Goal: Task Accomplishment & Management: Complete application form

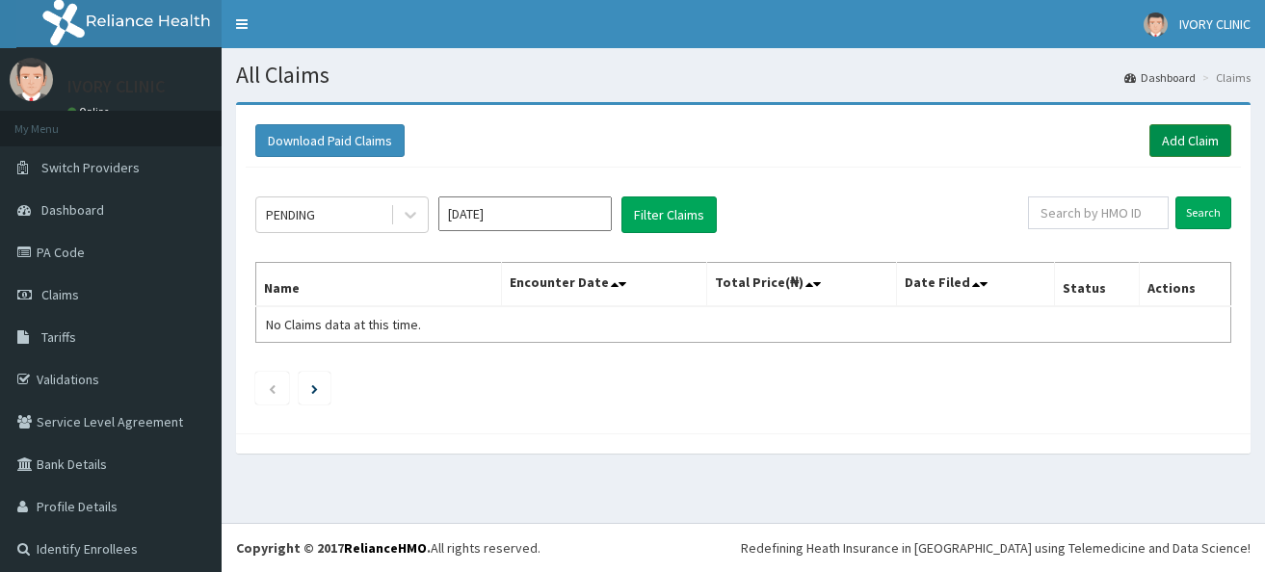
click at [1167, 131] on link "Add Claim" at bounding box center [1190, 140] width 82 height 33
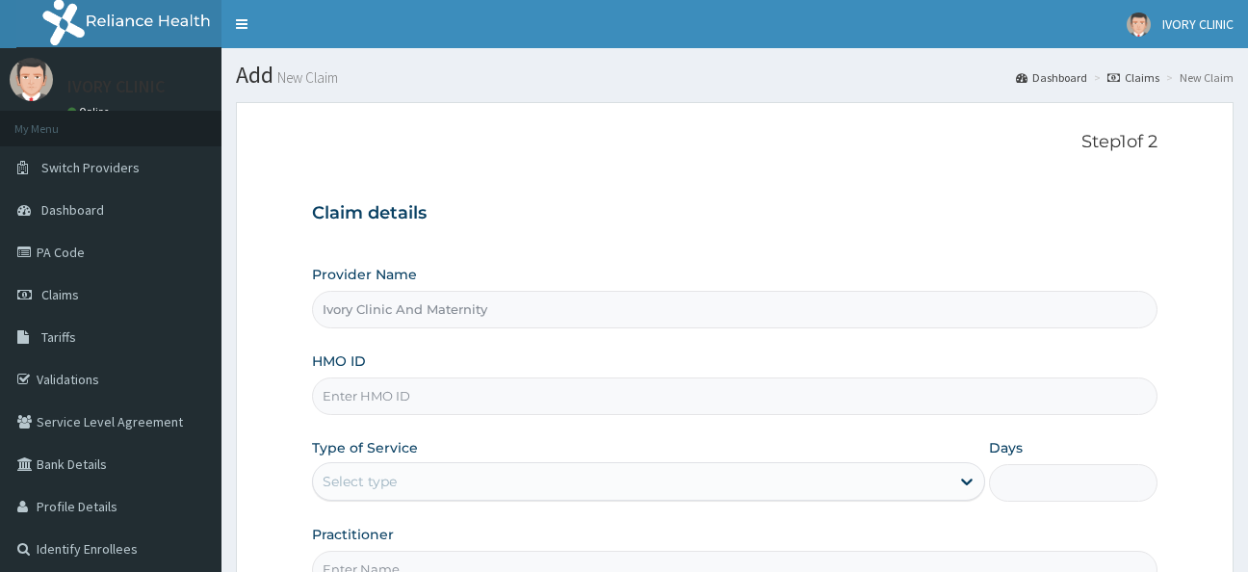
click at [393, 395] on input "HMO ID" at bounding box center [735, 397] width 847 height 38
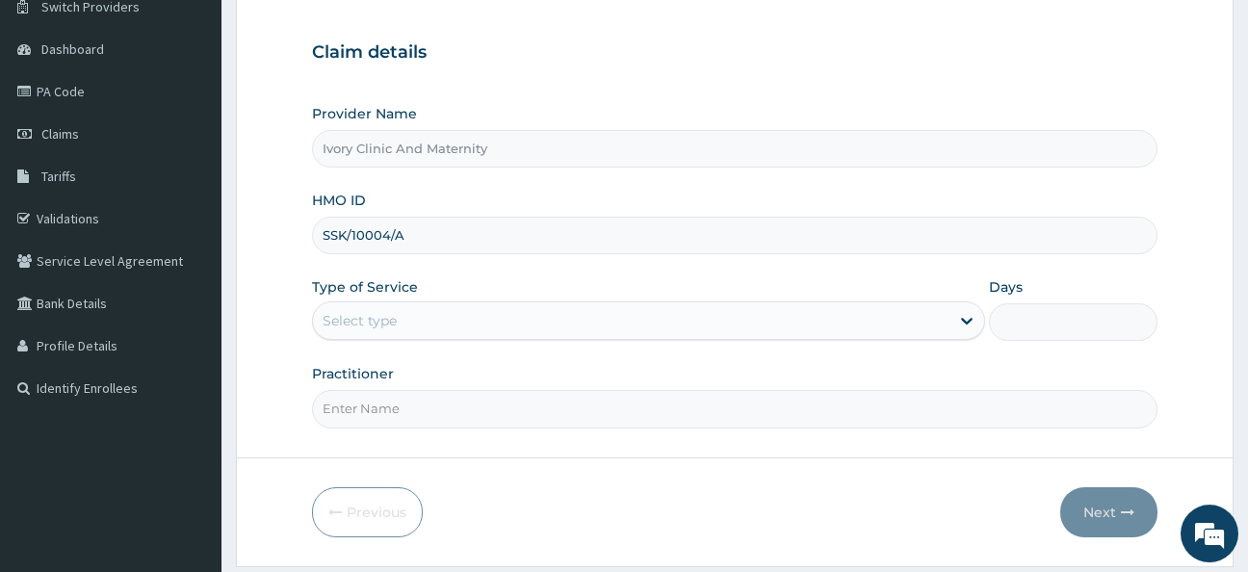
scroll to position [121, 0]
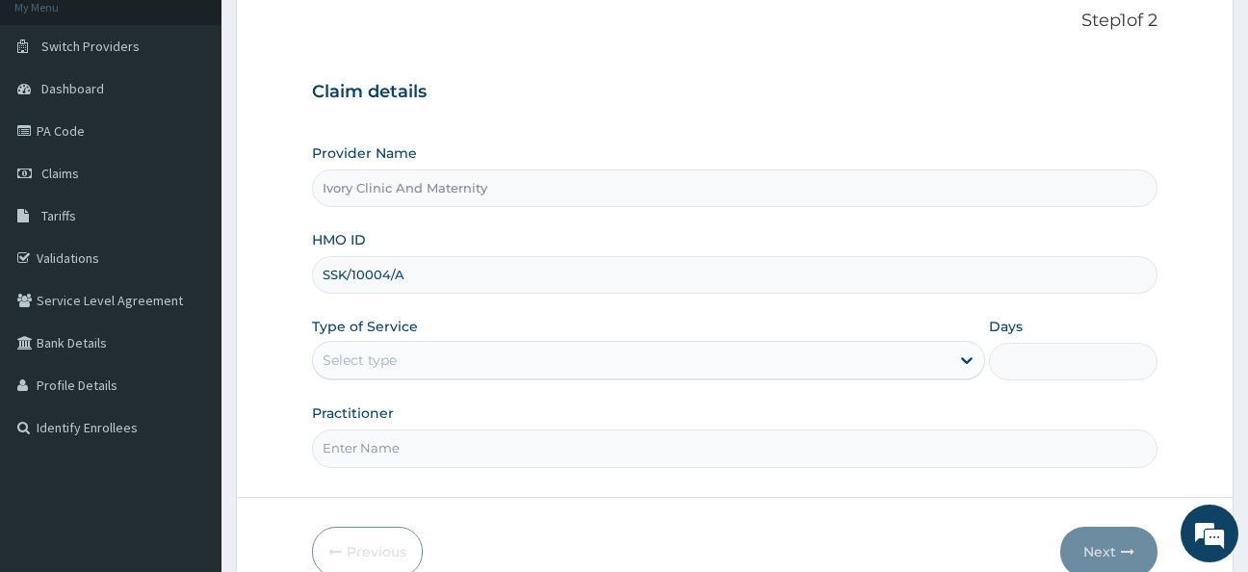
type input "SSK/10004/A"
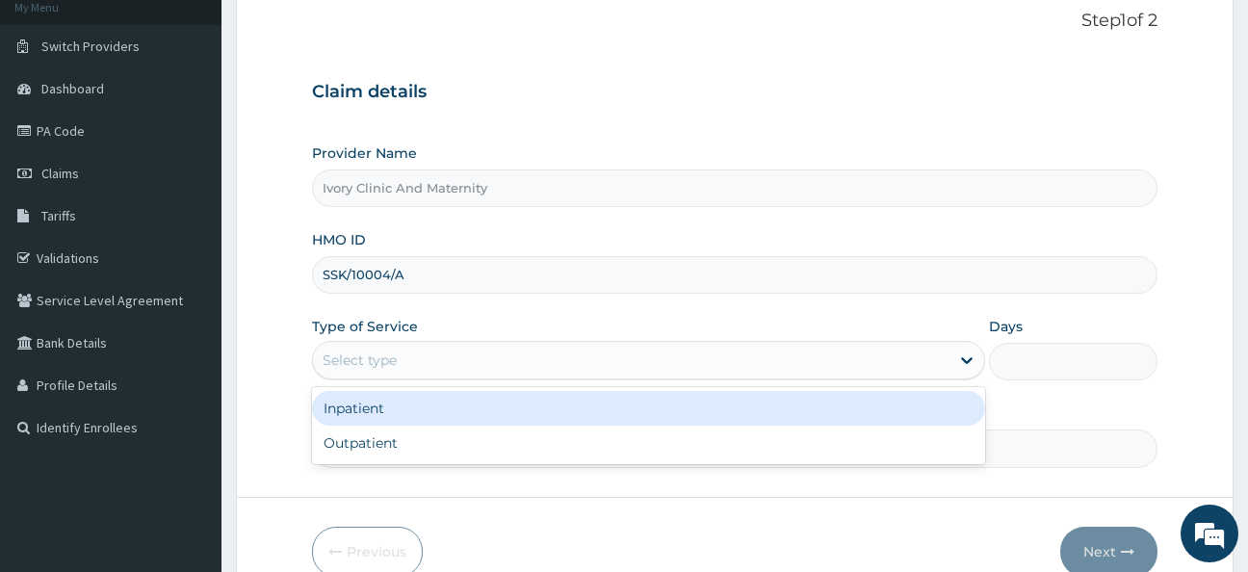
click at [404, 354] on div "Select type" at bounding box center [632, 360] width 638 height 31
click at [405, 400] on div "Inpatient" at bounding box center [649, 408] width 674 height 35
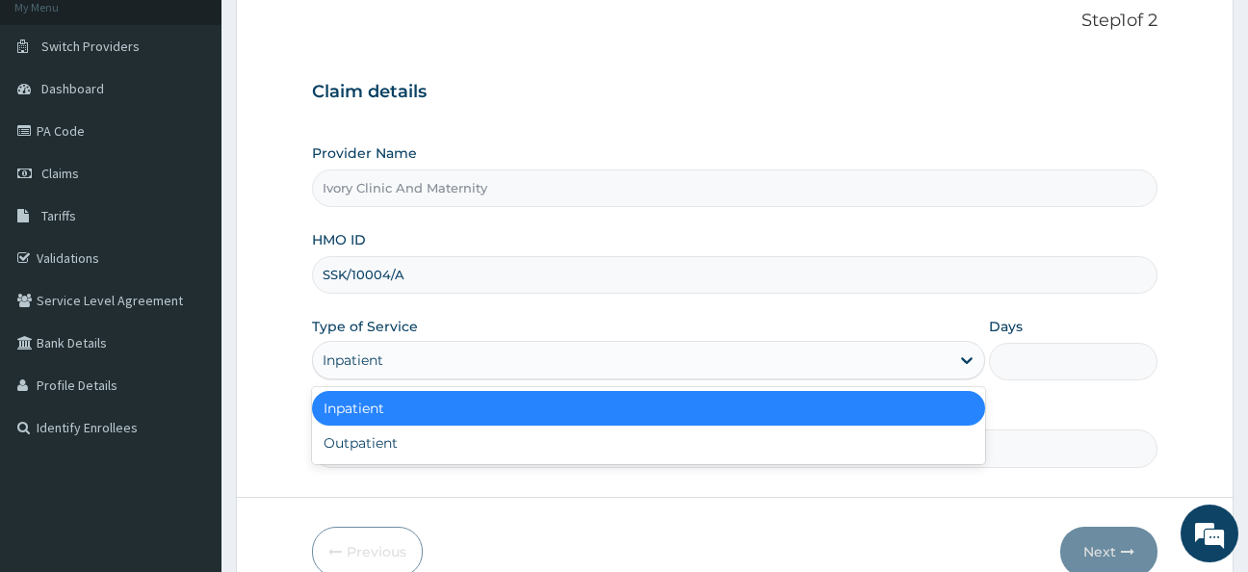
click at [406, 360] on div "Inpatient" at bounding box center [632, 360] width 638 height 31
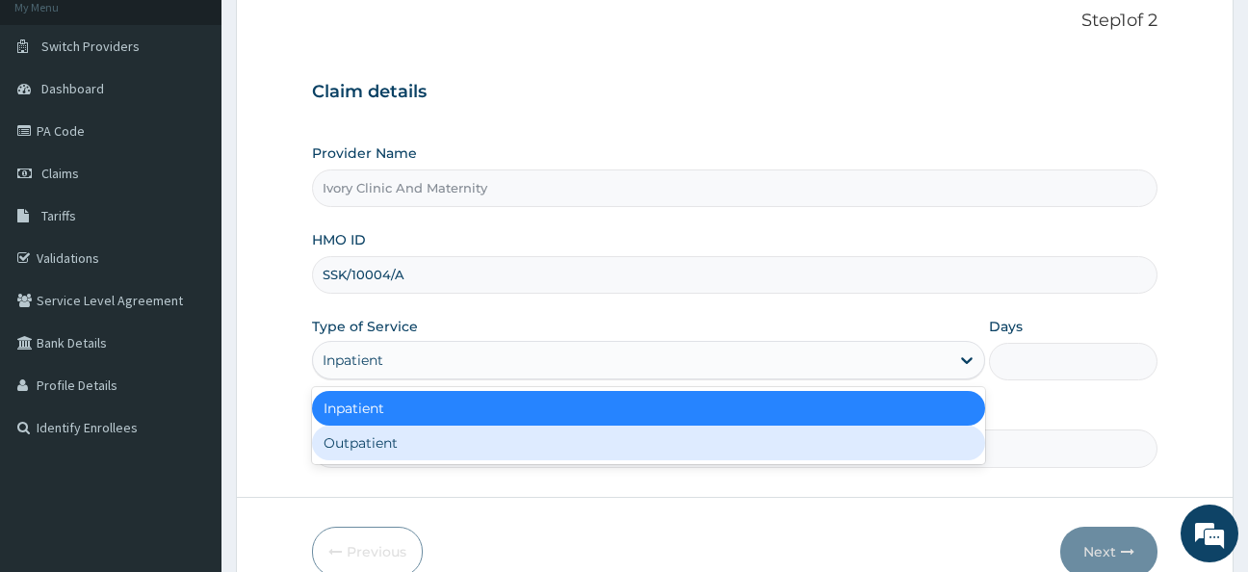
click at [419, 440] on div "Outpatient" at bounding box center [649, 443] width 674 height 35
type input "1"
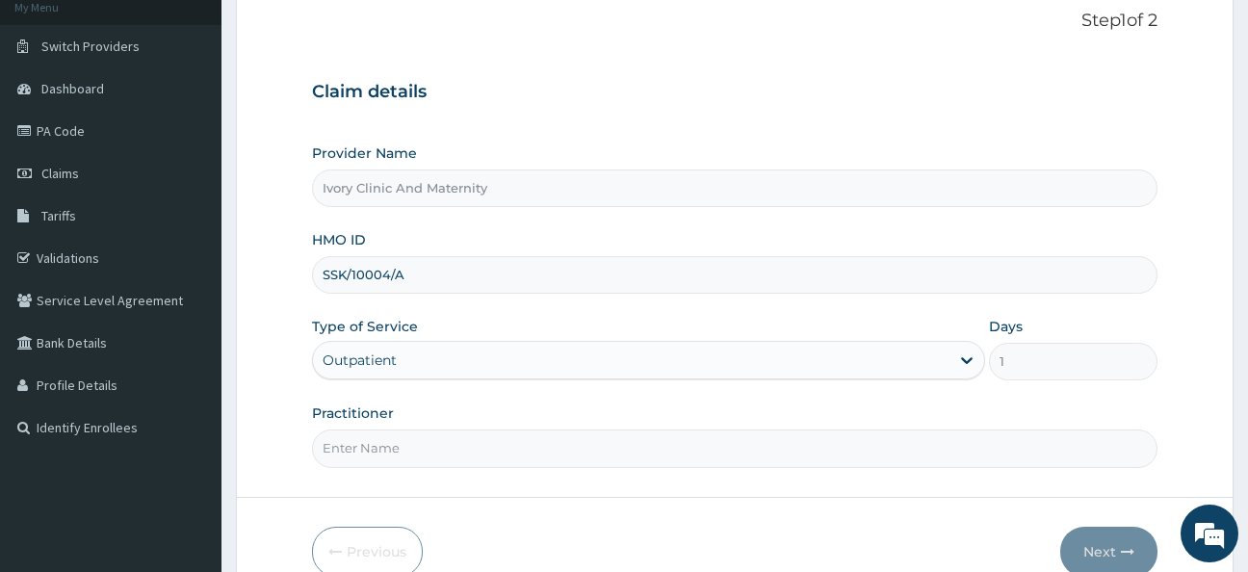
click at [460, 445] on input "Practitioner" at bounding box center [735, 449] width 847 height 38
type input "DR [PERSON_NAME]"
click at [1100, 543] on button "Next" at bounding box center [1109, 552] width 97 height 50
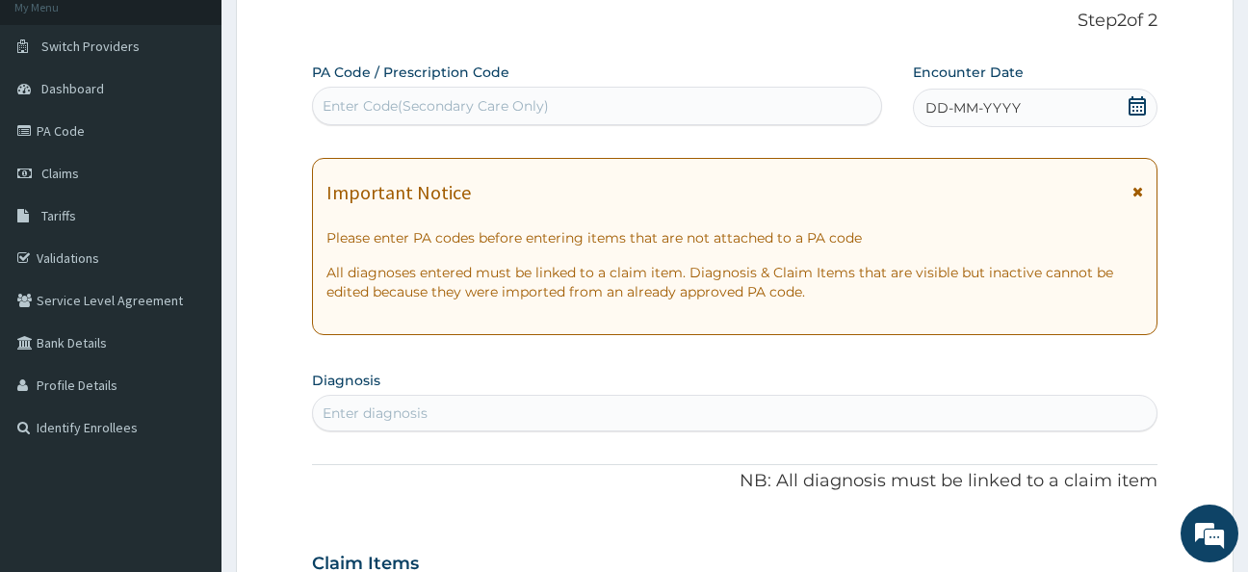
click at [1138, 104] on icon at bounding box center [1137, 105] width 17 height 19
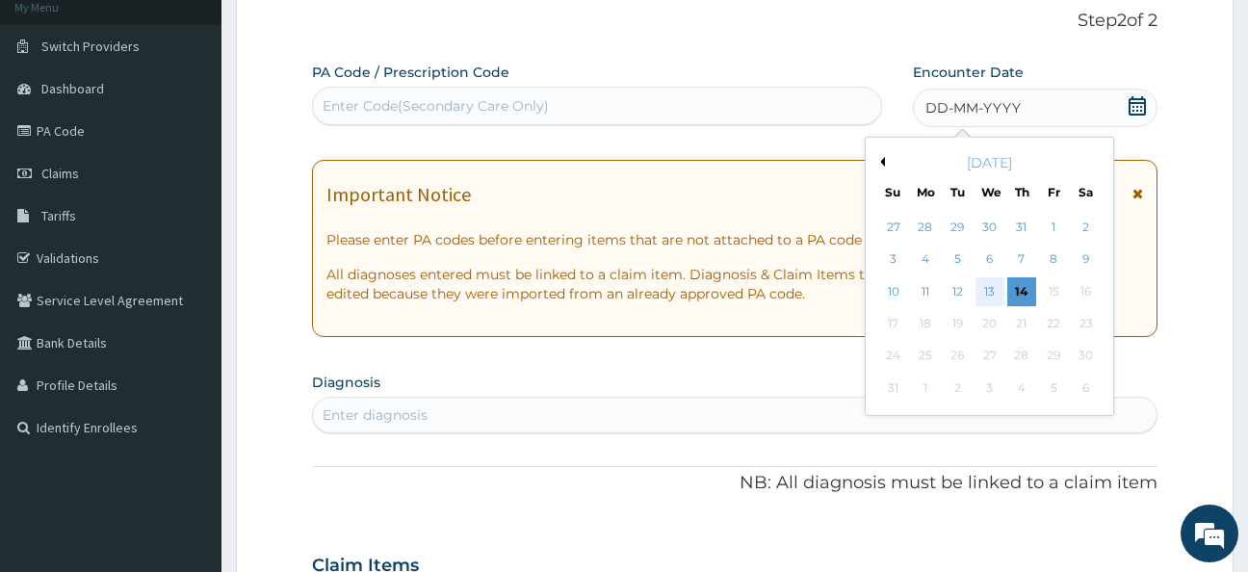
click at [990, 287] on div "13" at bounding box center [990, 291] width 29 height 29
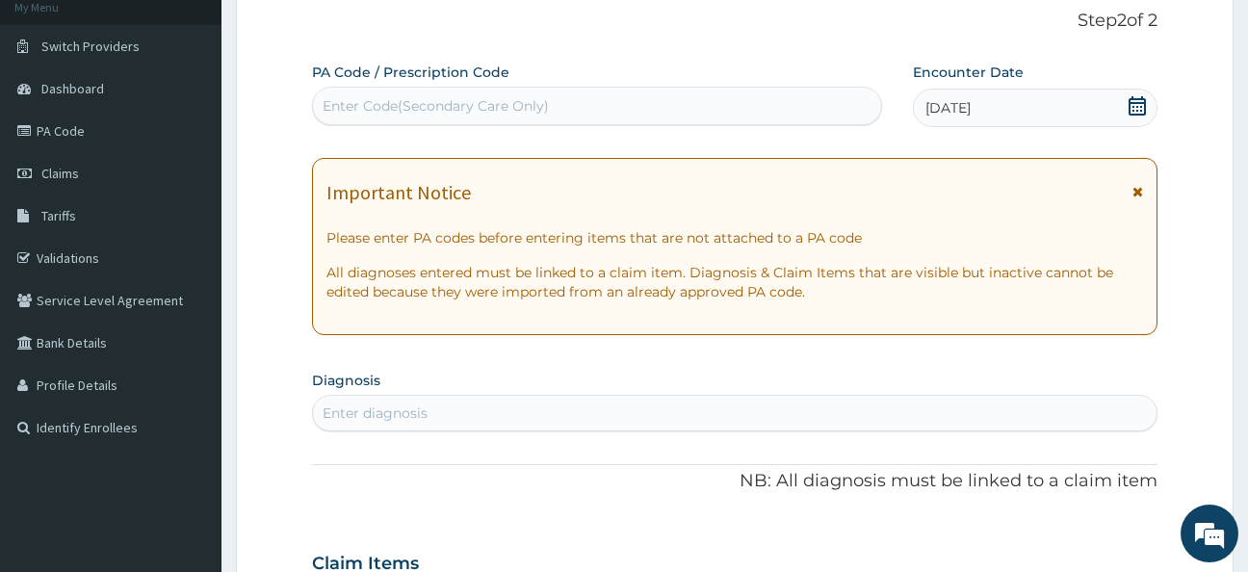
click at [1138, 188] on icon at bounding box center [1138, 191] width 11 height 13
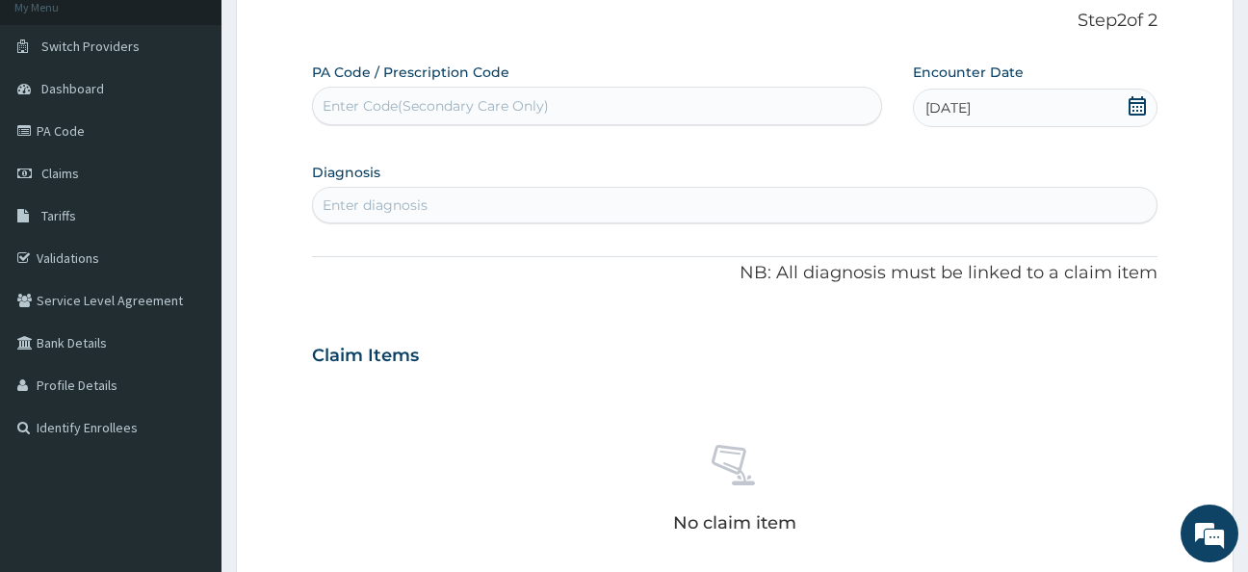
click at [395, 202] on div "Enter diagnosis" at bounding box center [375, 205] width 105 height 19
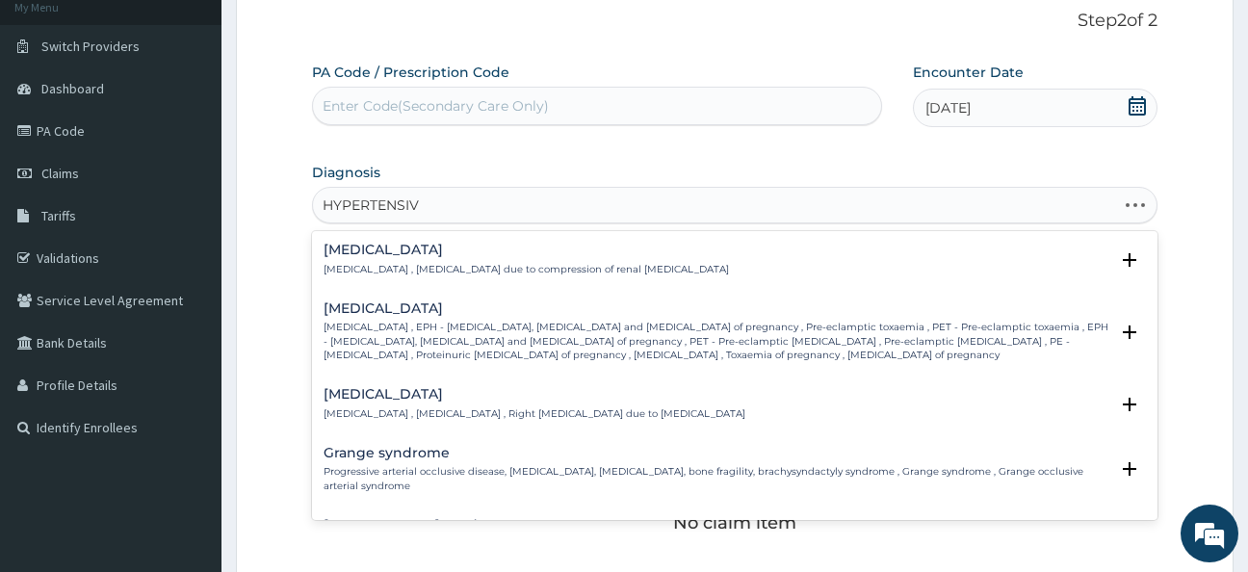
type input "HYPERTENSIVE"
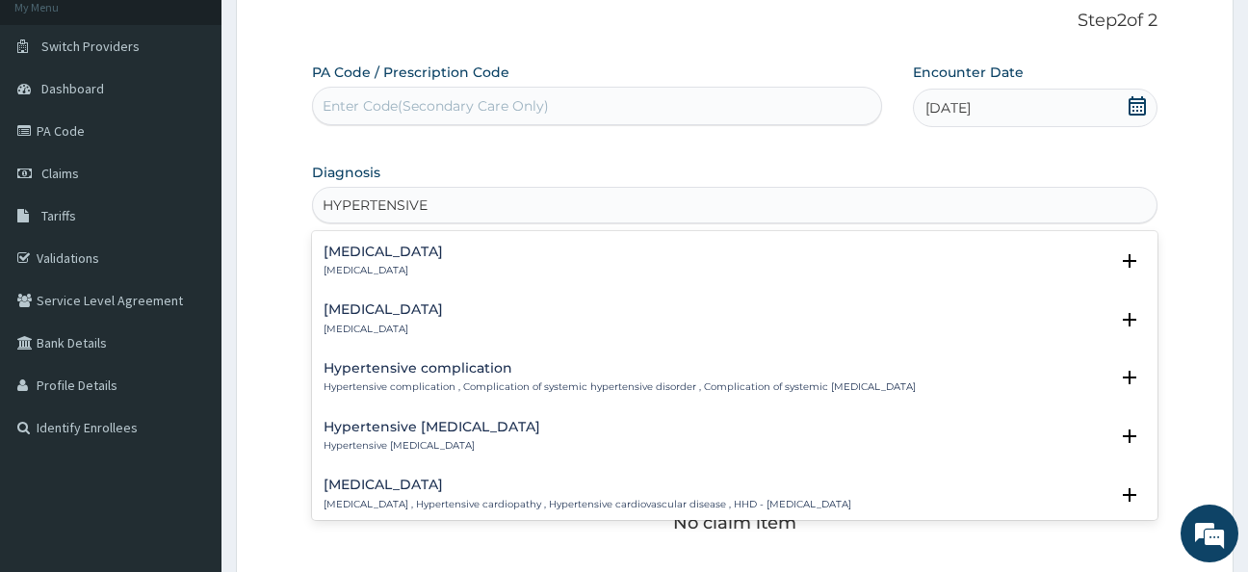
scroll to position [312, 0]
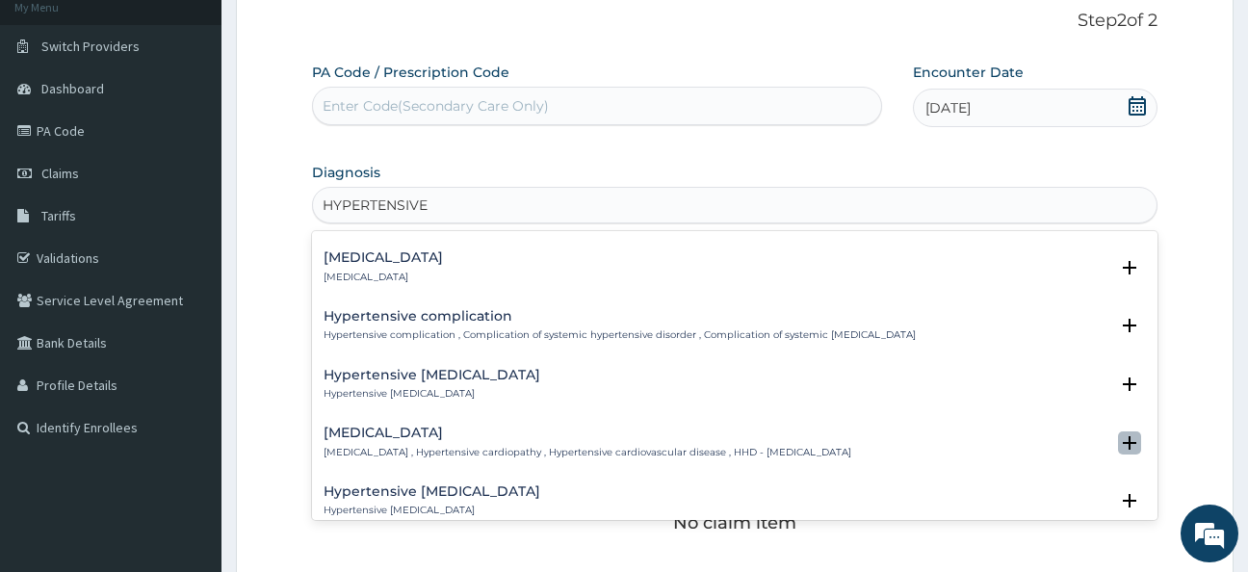
click at [1123, 438] on icon "open select status" at bounding box center [1129, 442] width 13 height 13
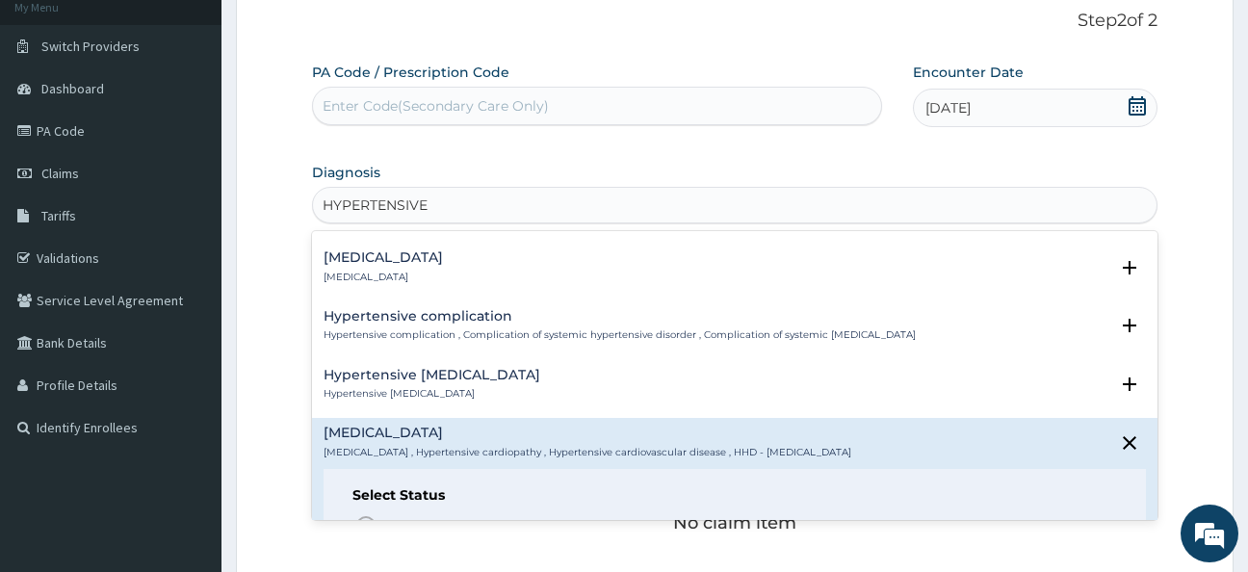
click at [1000, 383] on div "Hypertensive [MEDICAL_DATA] Hypertensive [MEDICAL_DATA]" at bounding box center [736, 385] width 824 height 34
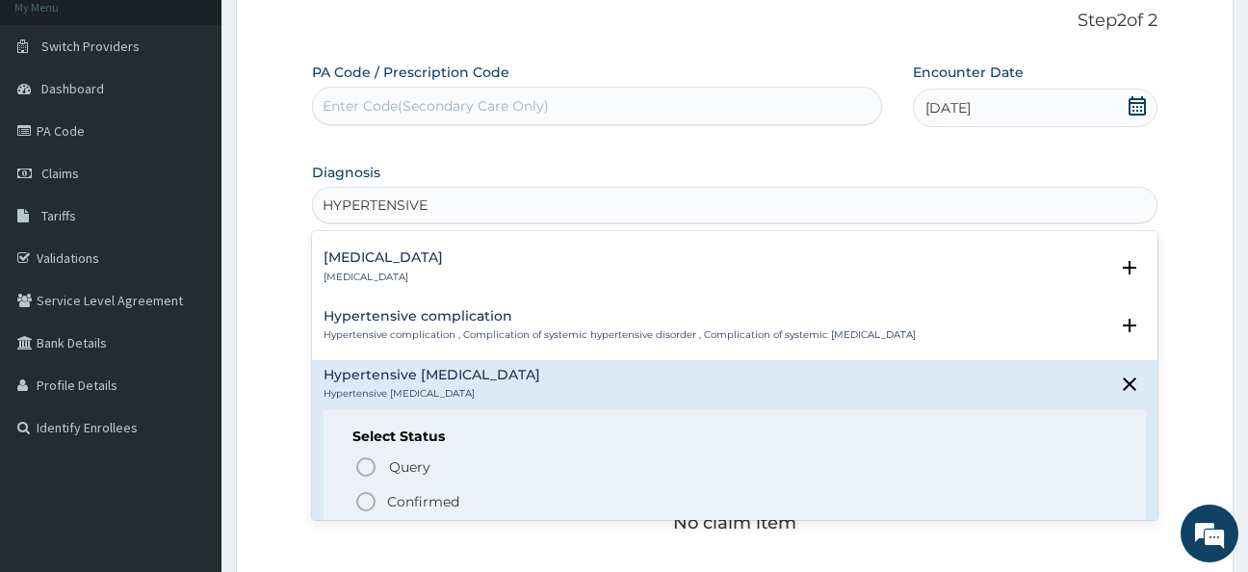
click at [365, 497] on icon "status option filled" at bounding box center [365, 501] width 23 height 23
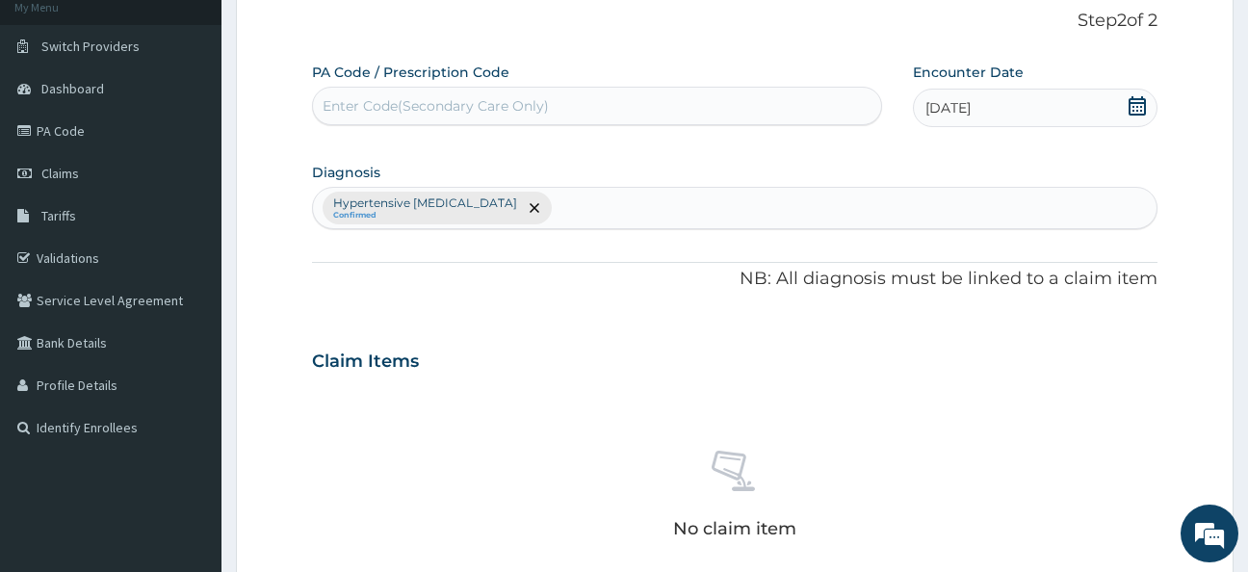
click at [643, 207] on div "Hypertensive [MEDICAL_DATA] Confirmed" at bounding box center [735, 208] width 845 height 40
type input "MALA"
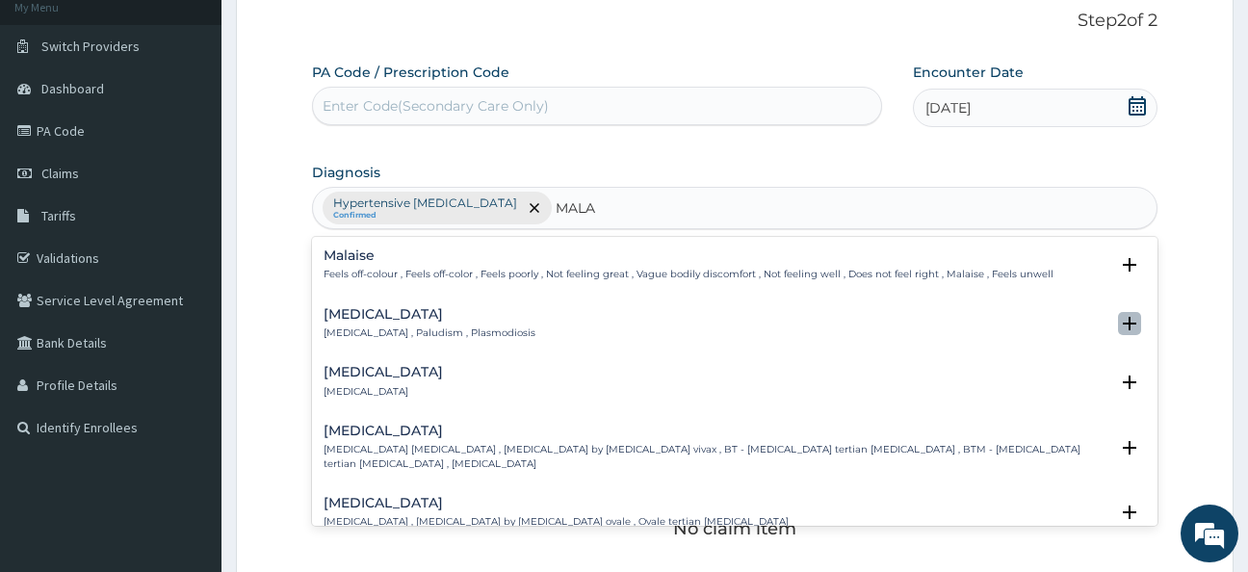
click at [1118, 314] on icon "open select status" at bounding box center [1129, 323] width 23 height 23
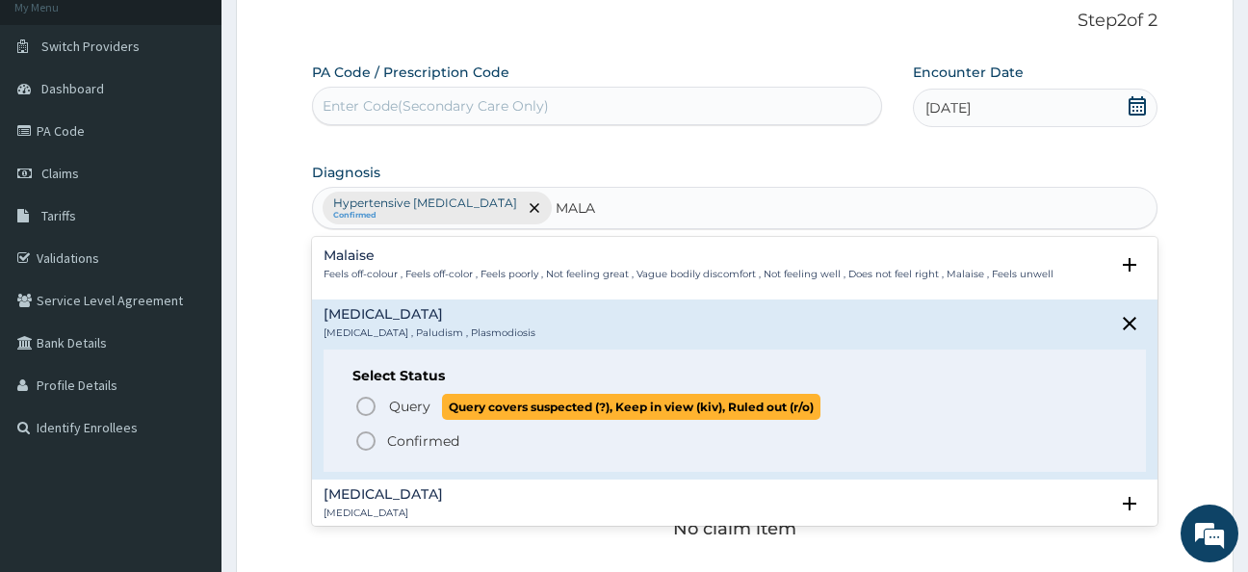
click at [366, 405] on icon "status option query" at bounding box center [365, 406] width 23 height 23
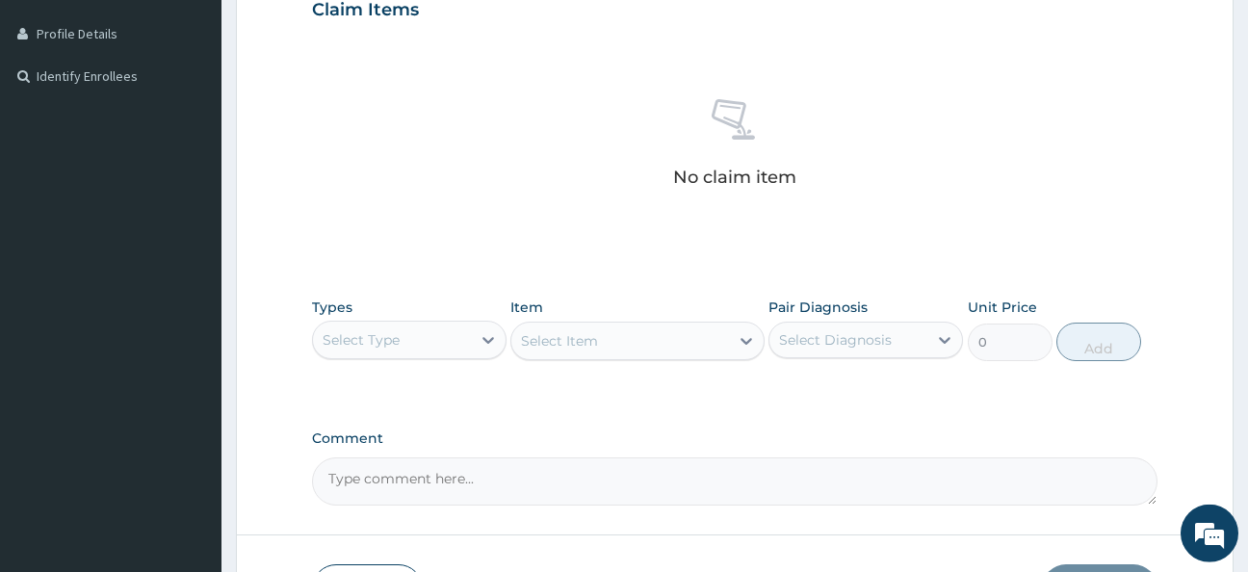
scroll to position [609, 0]
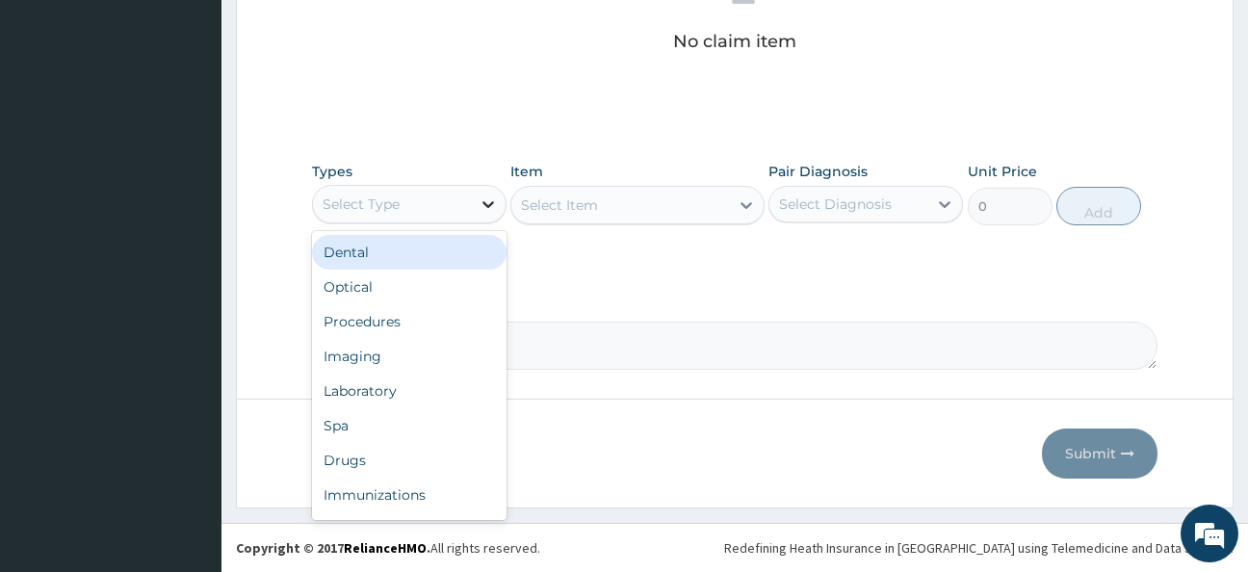
click at [485, 199] on icon at bounding box center [488, 204] width 19 height 19
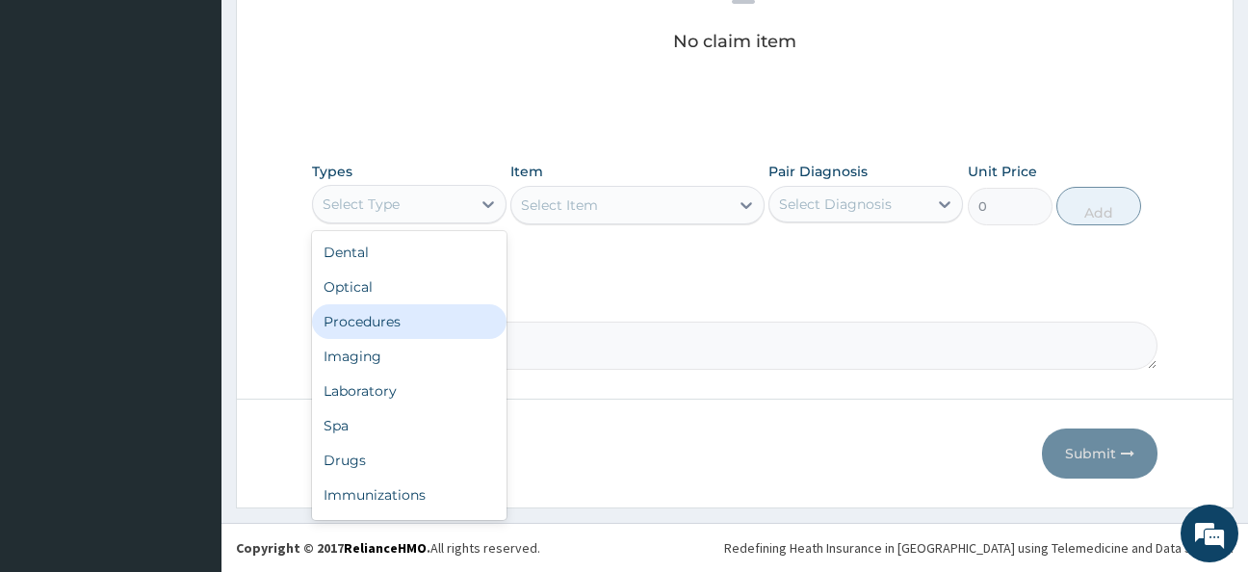
click at [373, 318] on div "Procedures" at bounding box center [409, 321] width 195 height 35
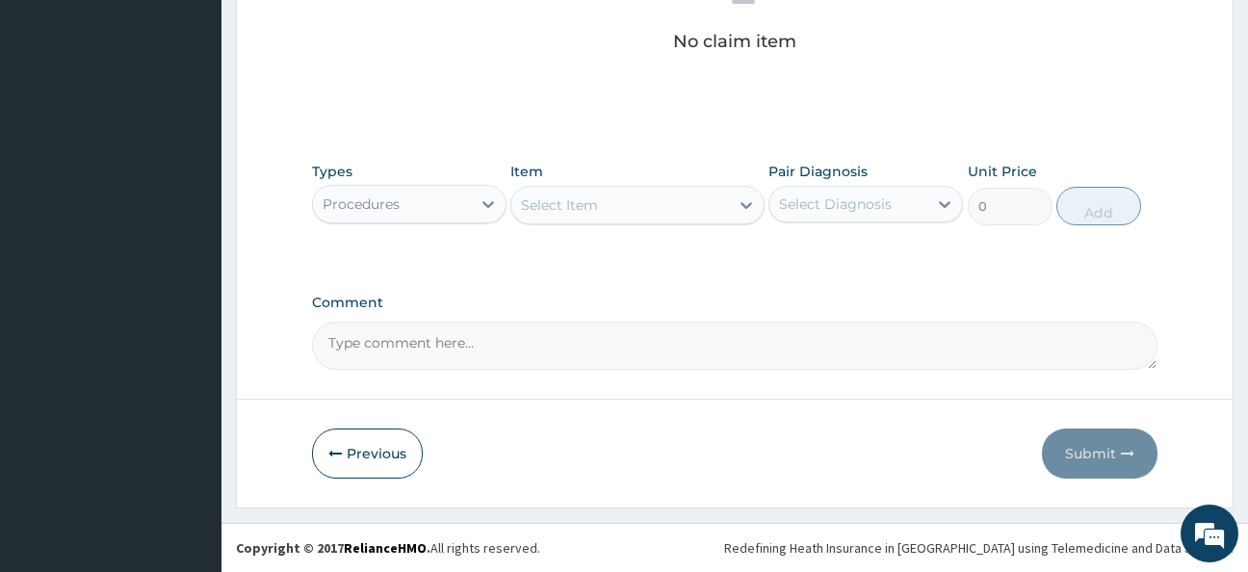
click at [543, 199] on div "Select Item" at bounding box center [559, 205] width 77 height 19
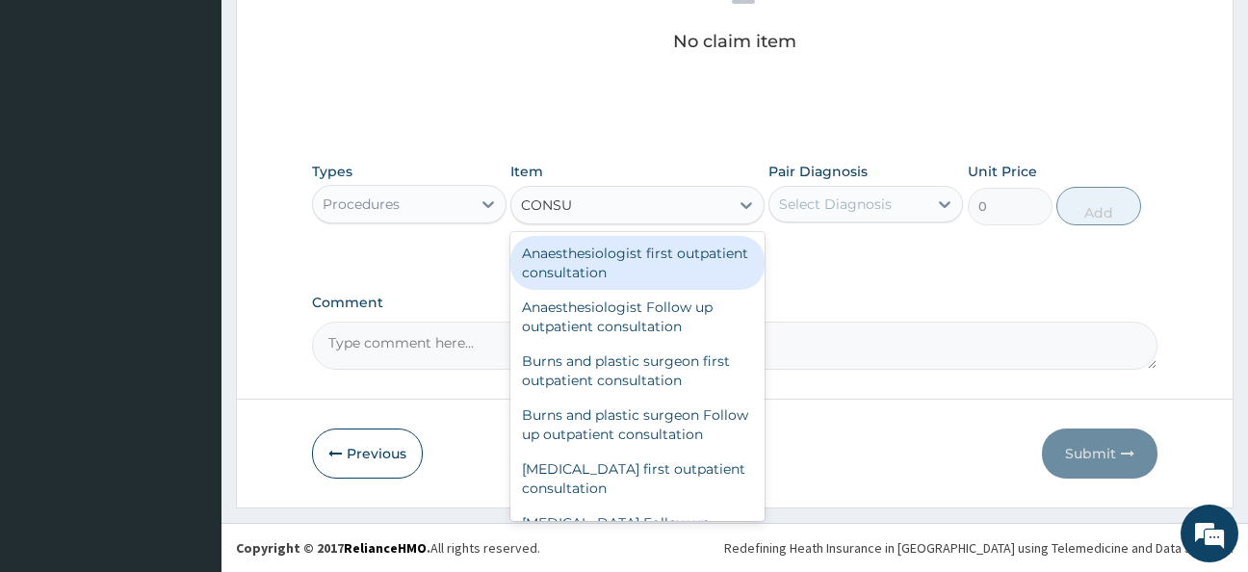
type input "CONSUL"
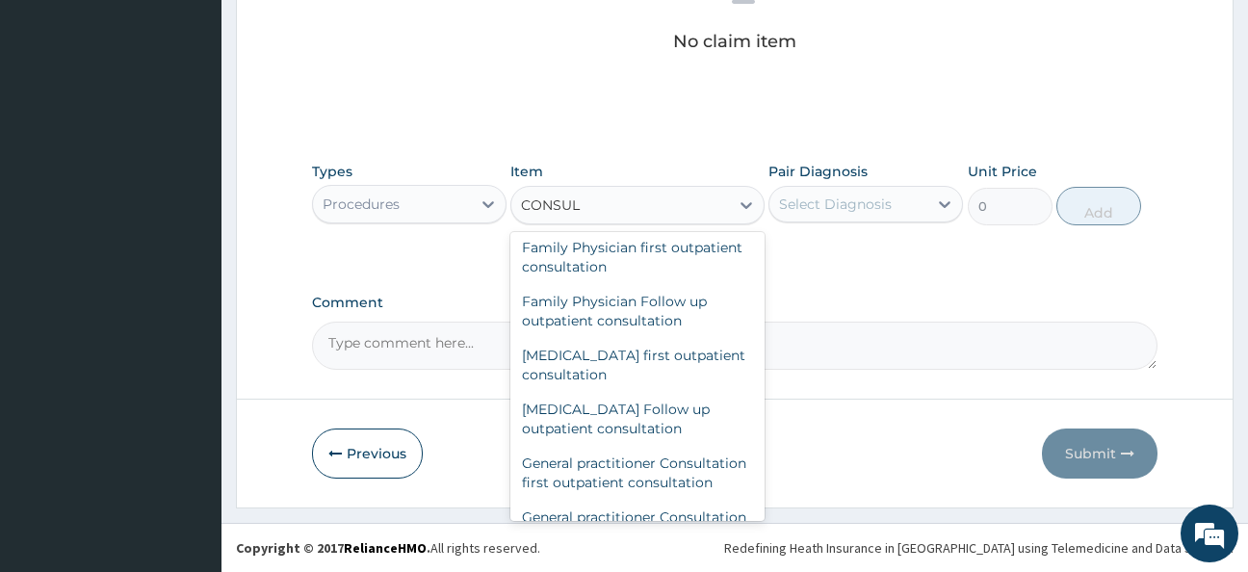
scroll to position [936, 0]
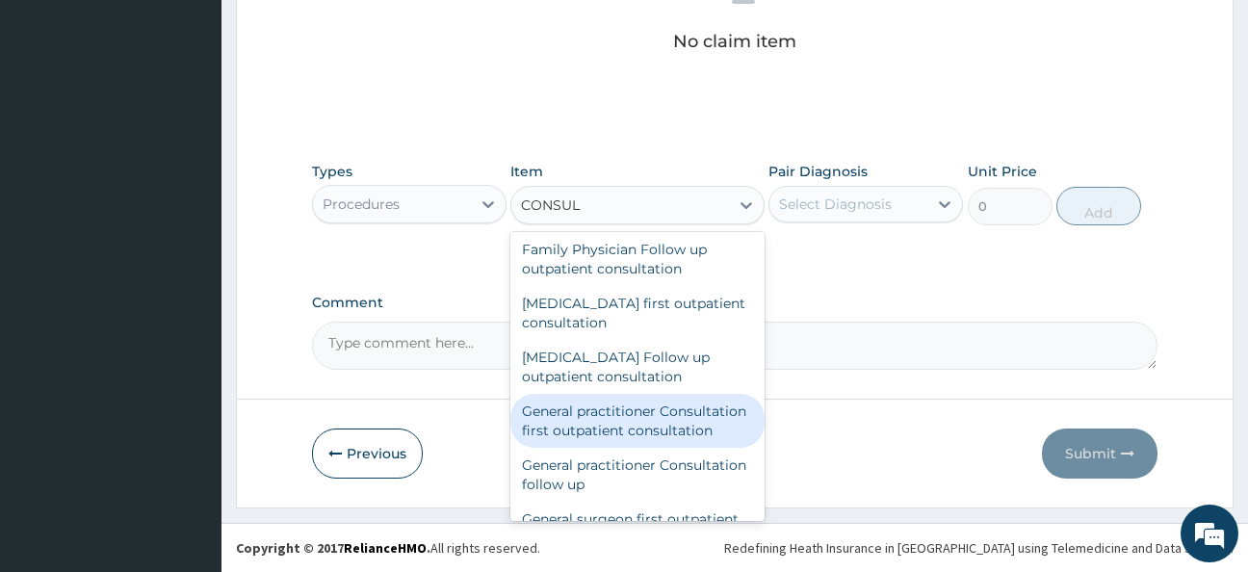
click at [593, 448] on div "General practitioner Consultation first outpatient consultation" at bounding box center [638, 421] width 254 height 54
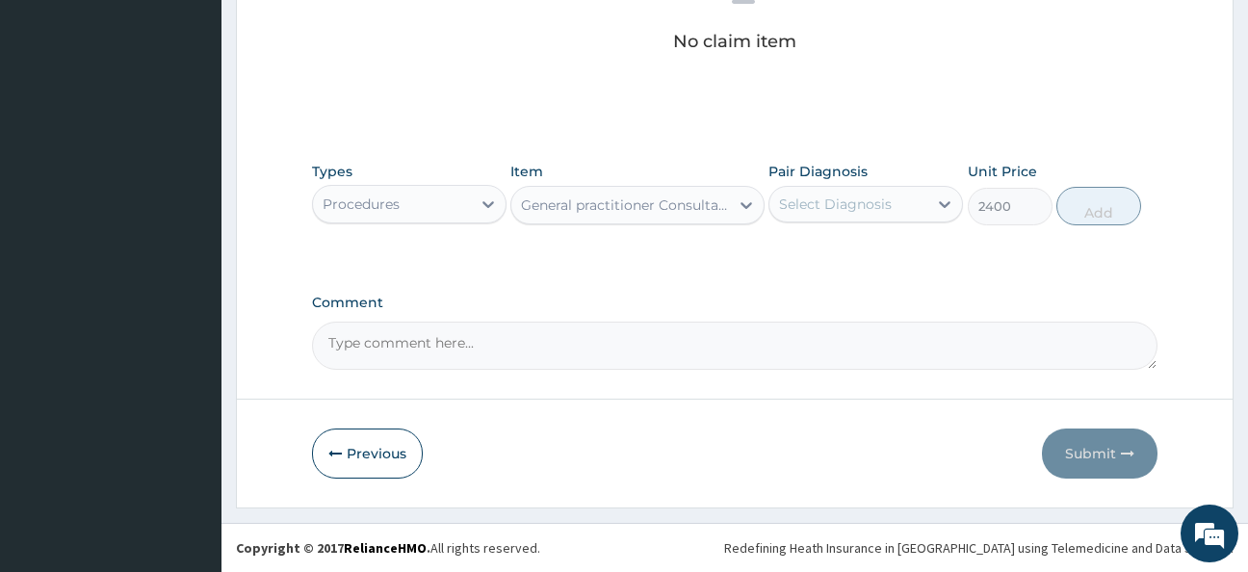
type input "2400"
click at [946, 202] on icon at bounding box center [944, 204] width 19 height 19
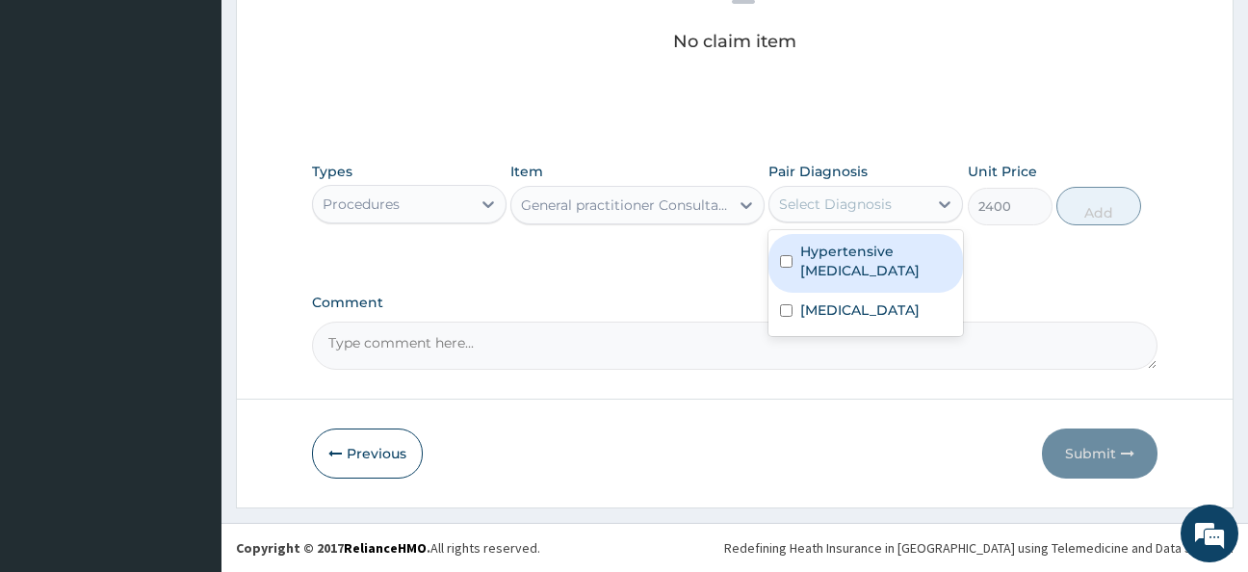
drag, startPoint x: 790, startPoint y: 256, endPoint x: 787, endPoint y: 303, distance: 47.3
click at [789, 257] on input "checkbox" at bounding box center [786, 261] width 13 height 13
checkbox input "true"
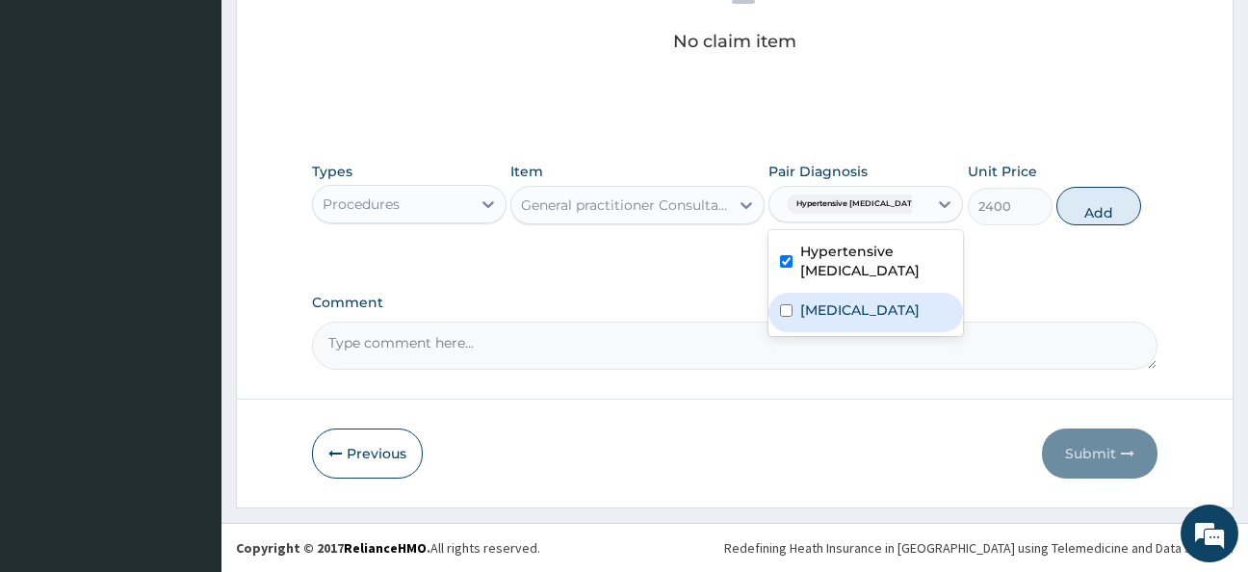
click at [786, 305] on input "checkbox" at bounding box center [786, 310] width 13 height 13
checkbox input "true"
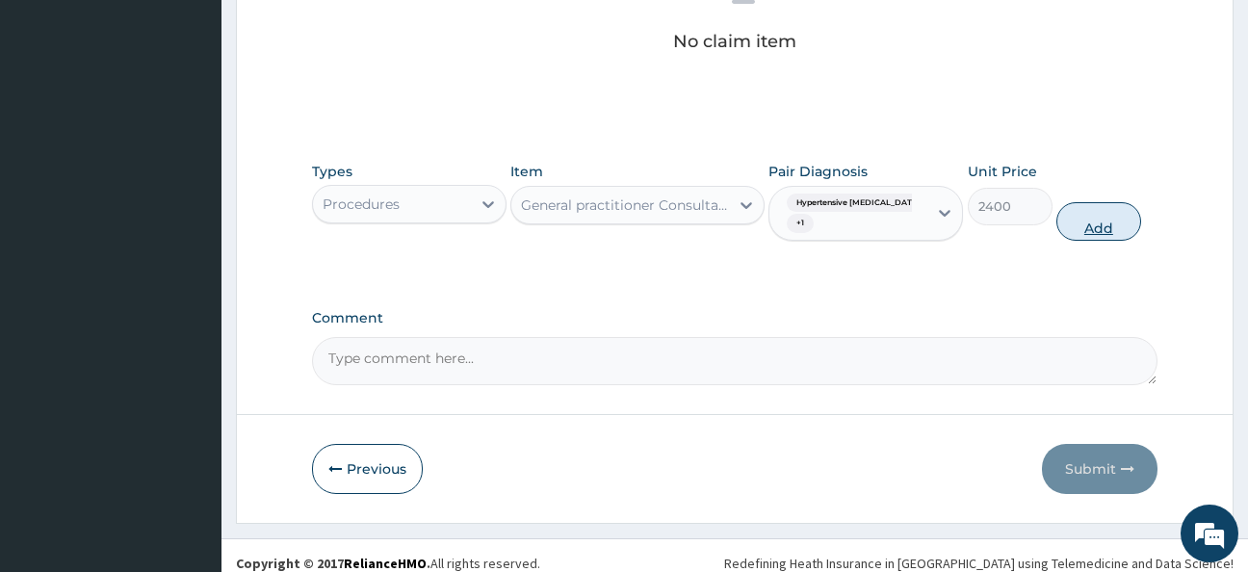
click at [1096, 215] on button "Add" at bounding box center [1099, 221] width 85 height 39
type input "0"
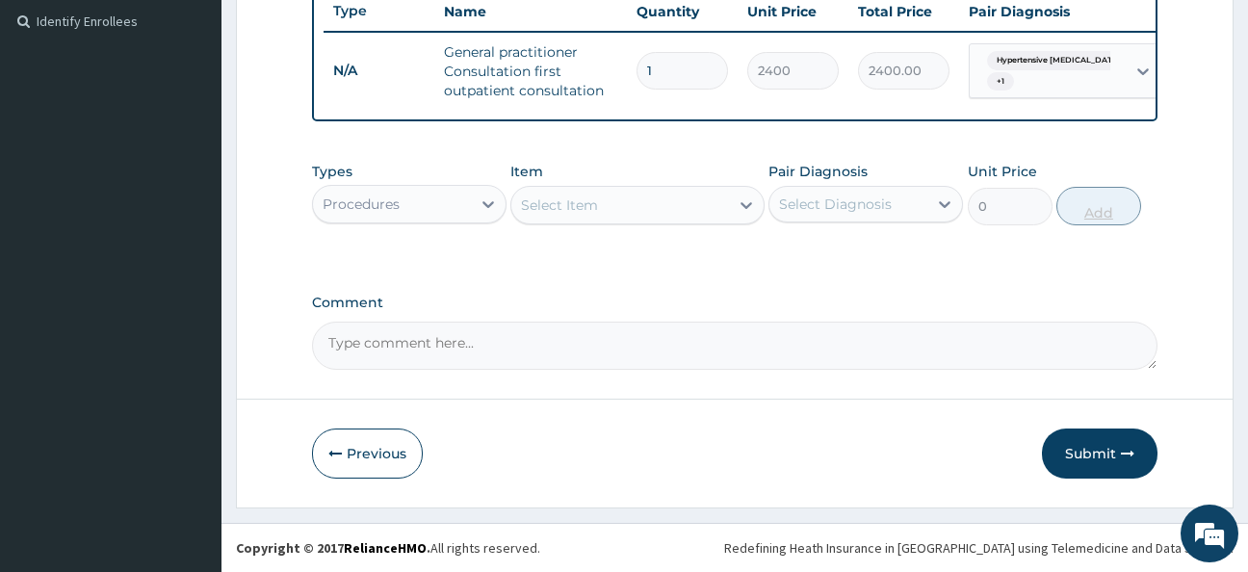
scroll to position [544, 0]
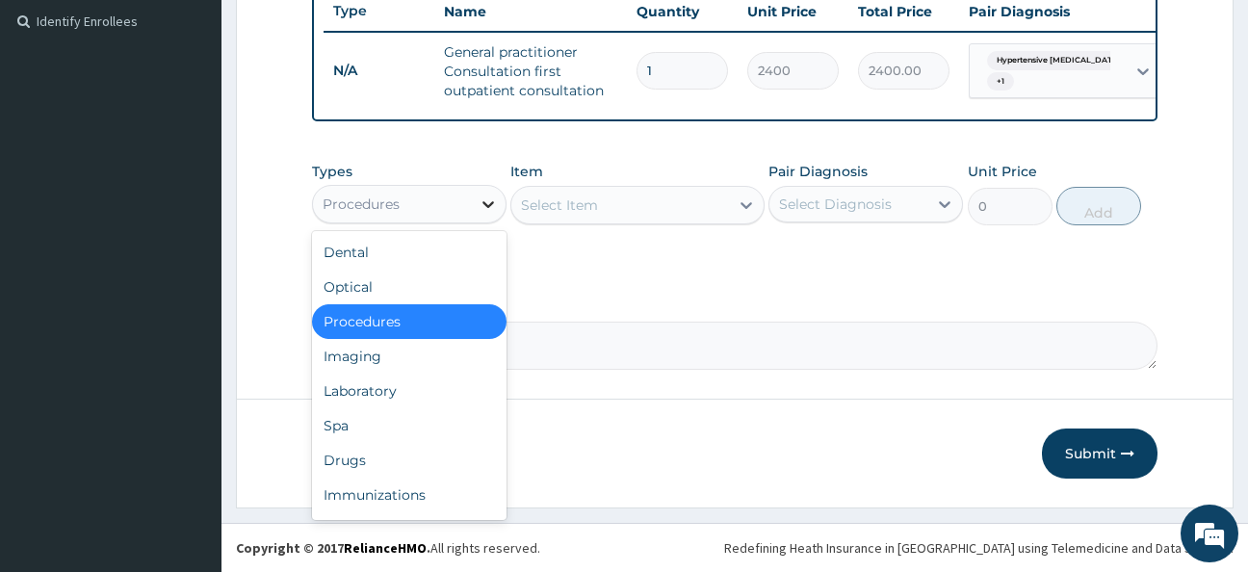
click at [485, 200] on icon at bounding box center [488, 204] width 19 height 19
click at [388, 384] on div "Laboratory" at bounding box center [409, 391] width 195 height 35
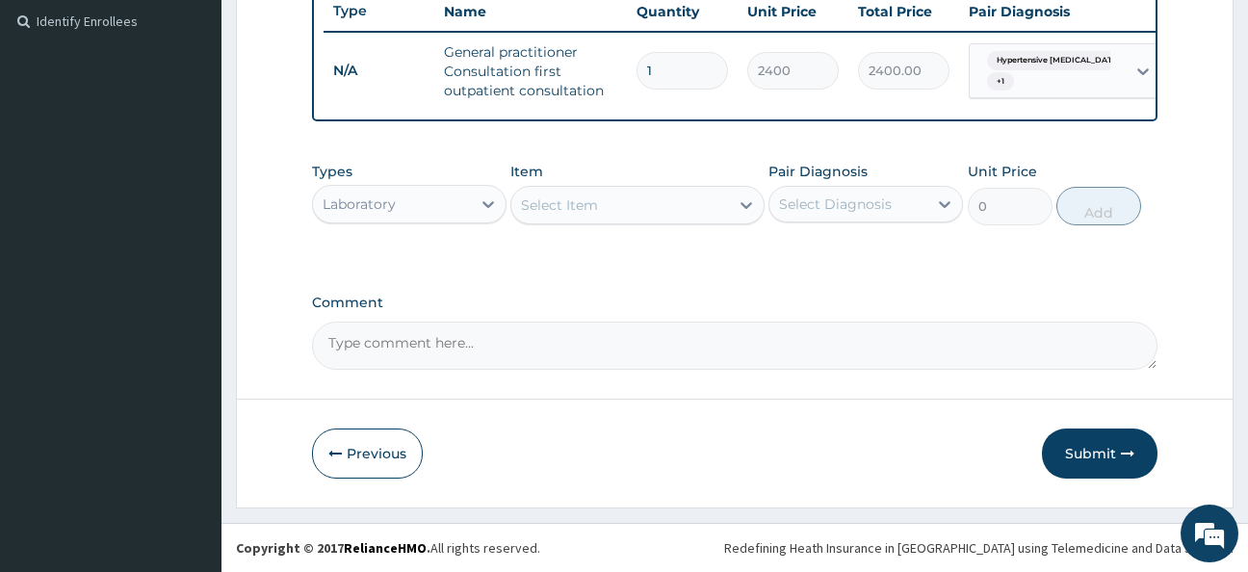
click at [589, 202] on div "Select Item" at bounding box center [559, 205] width 77 height 19
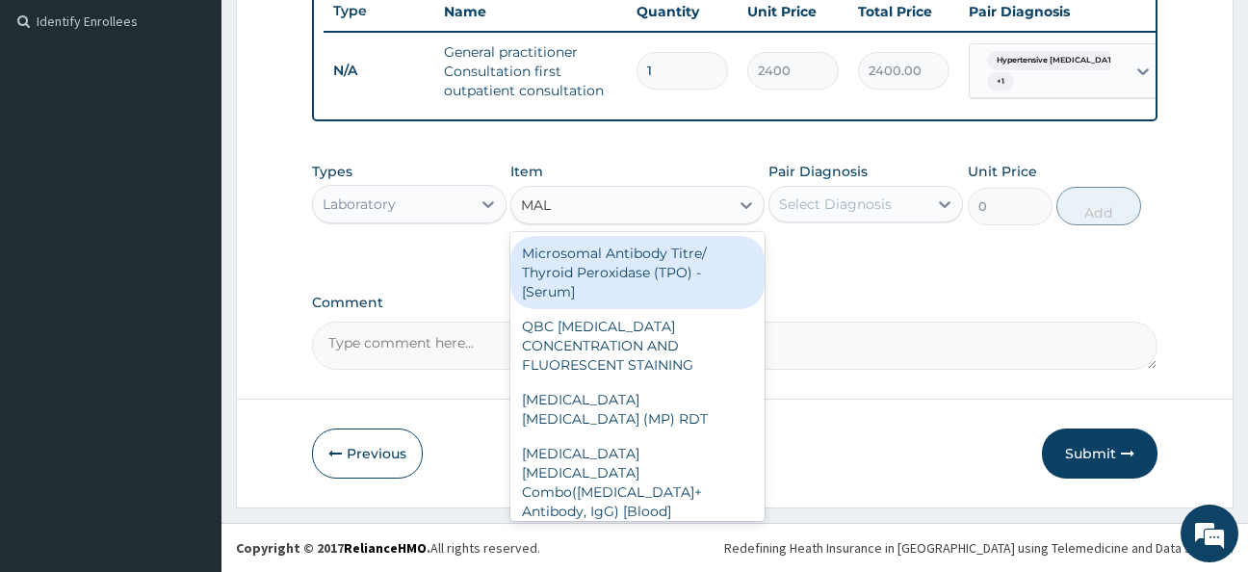
type input "MALA"
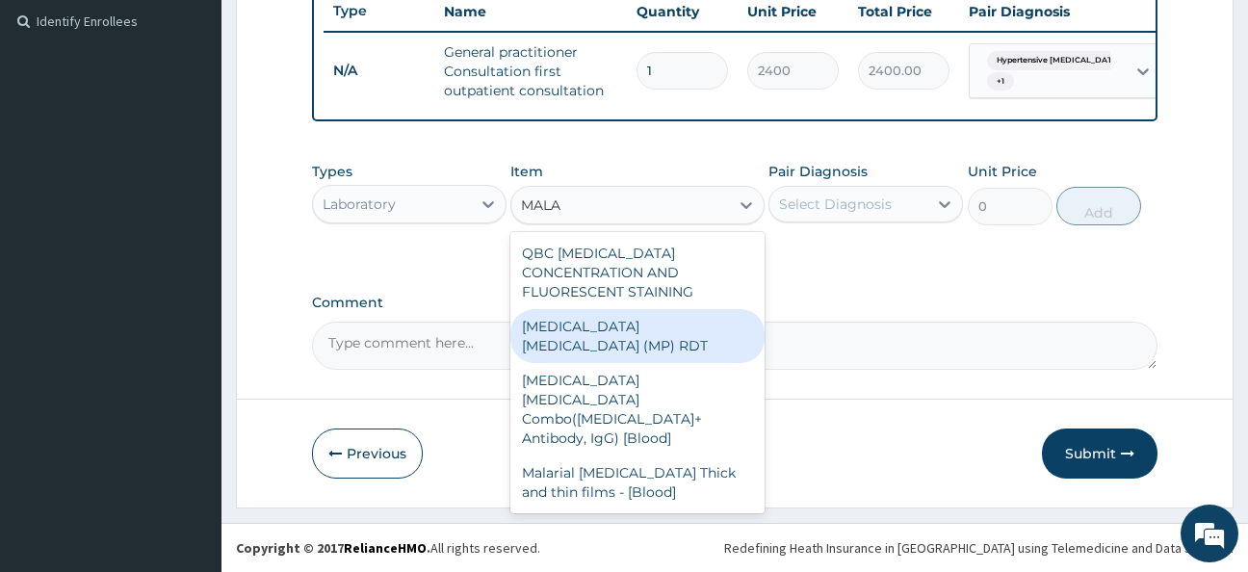
click at [632, 309] on div "[MEDICAL_DATA] [MEDICAL_DATA] (MP) RDT" at bounding box center [638, 336] width 254 height 54
type input "1500"
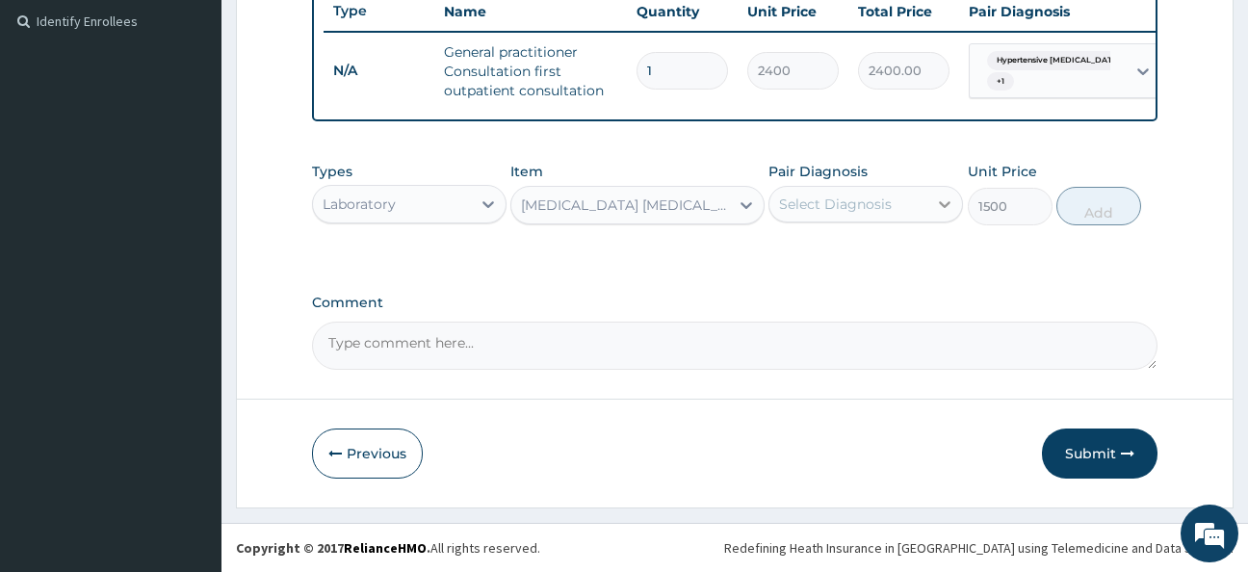
click at [945, 204] on icon at bounding box center [944, 204] width 19 height 19
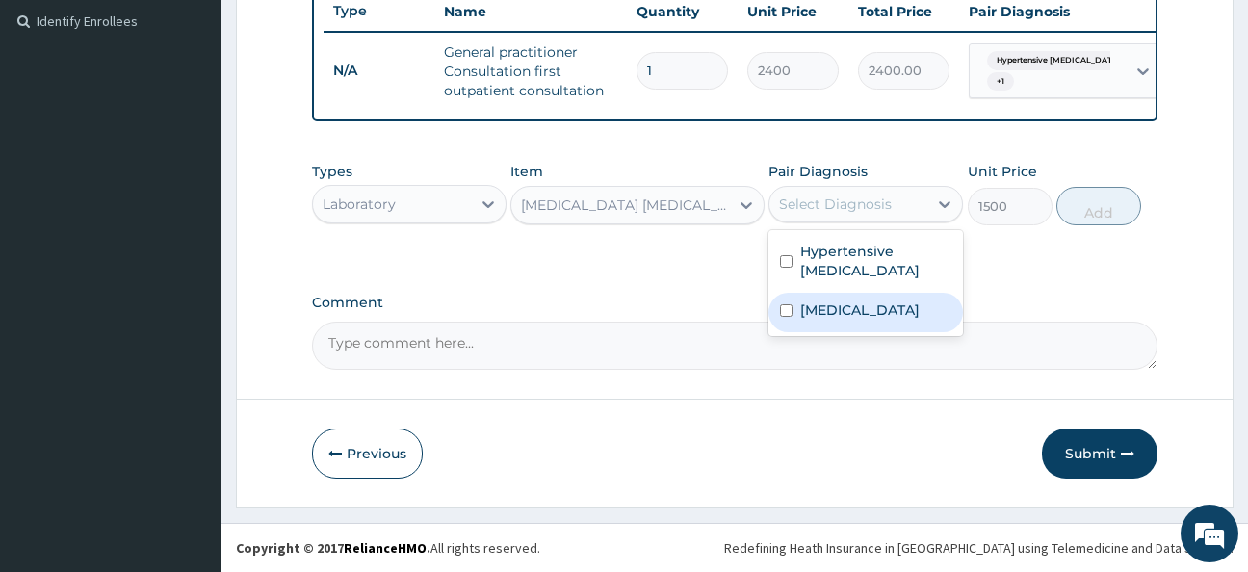
click at [787, 309] on input "checkbox" at bounding box center [786, 310] width 13 height 13
checkbox input "true"
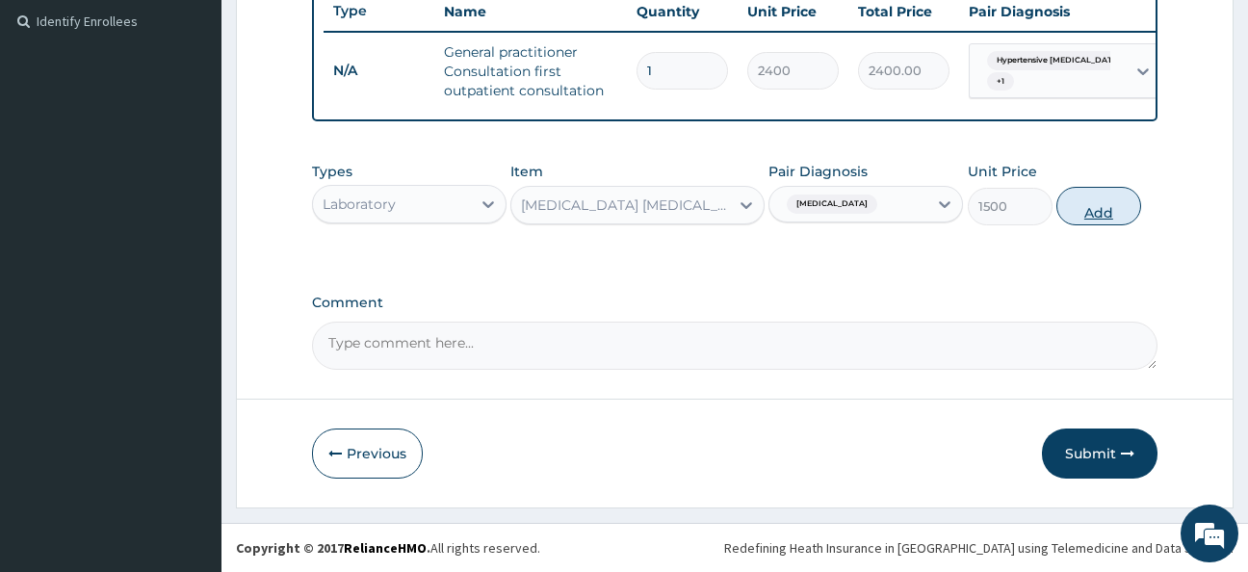
click at [1104, 205] on button "Add" at bounding box center [1099, 206] width 85 height 39
type input "0"
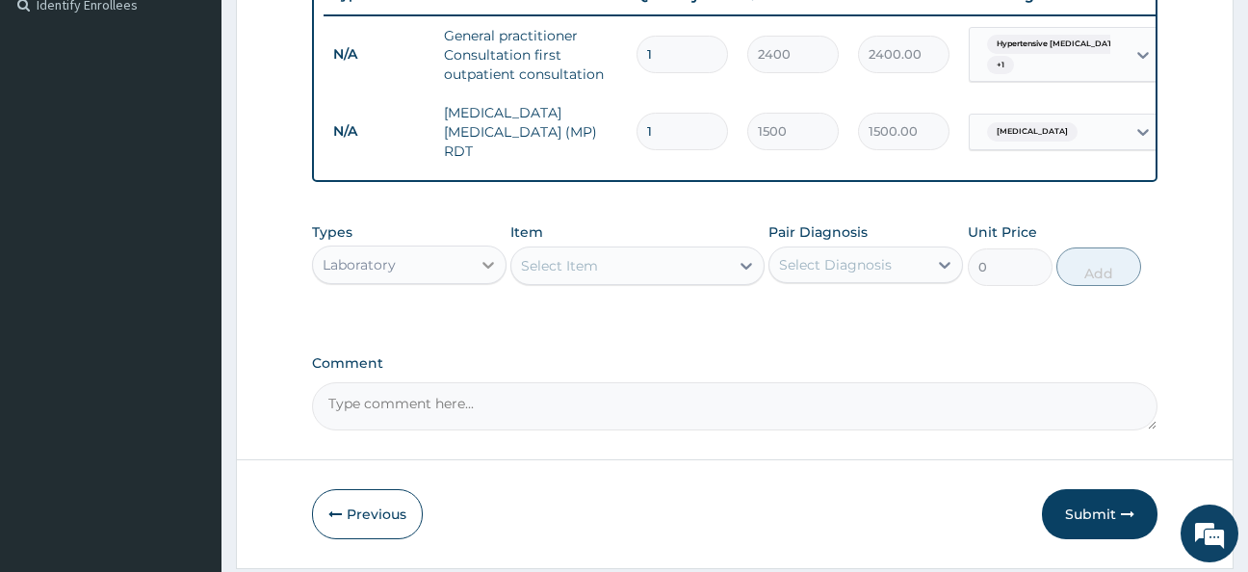
click at [486, 269] on icon at bounding box center [489, 265] width 12 height 7
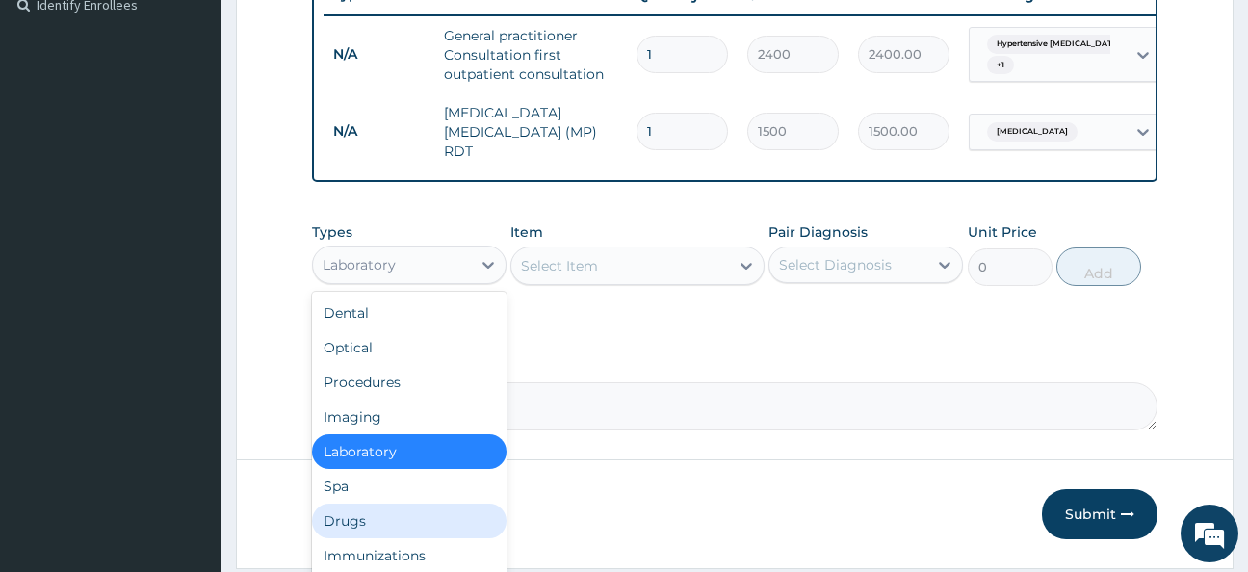
click at [362, 525] on div "Drugs" at bounding box center [409, 521] width 195 height 35
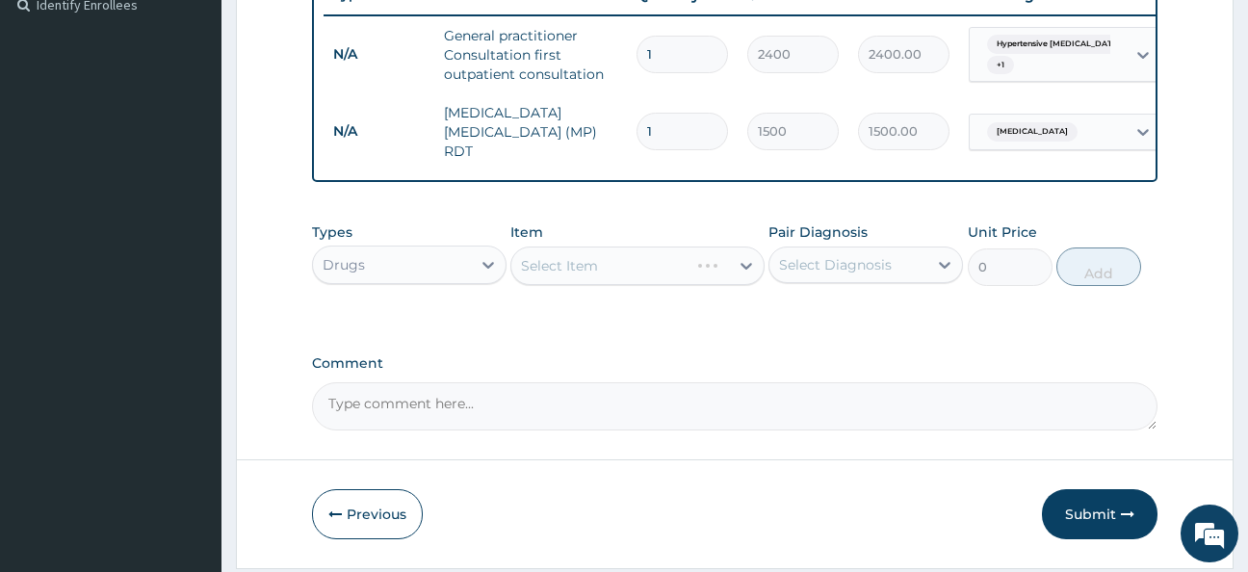
click at [586, 268] on div "Select Item" at bounding box center [638, 266] width 254 height 39
click at [563, 272] on div "Select Item" at bounding box center [559, 265] width 77 height 19
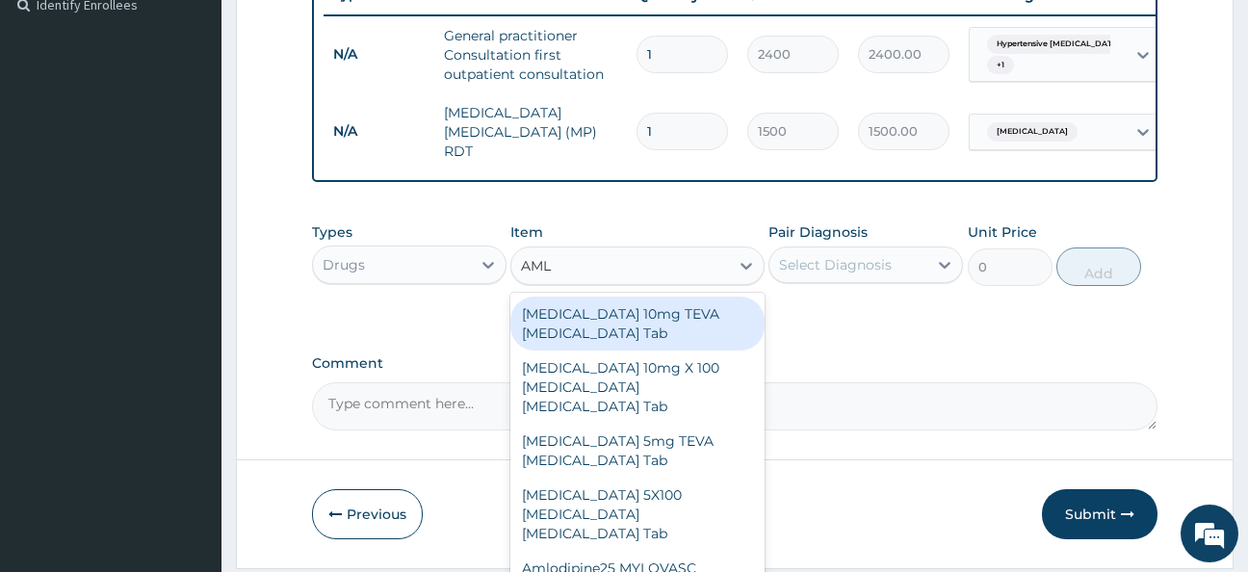
type input "AMLO"
click at [590, 324] on div "[MEDICAL_DATA] 10mg TEVA [MEDICAL_DATA] Tab" at bounding box center [638, 324] width 254 height 54
type input "1181.625"
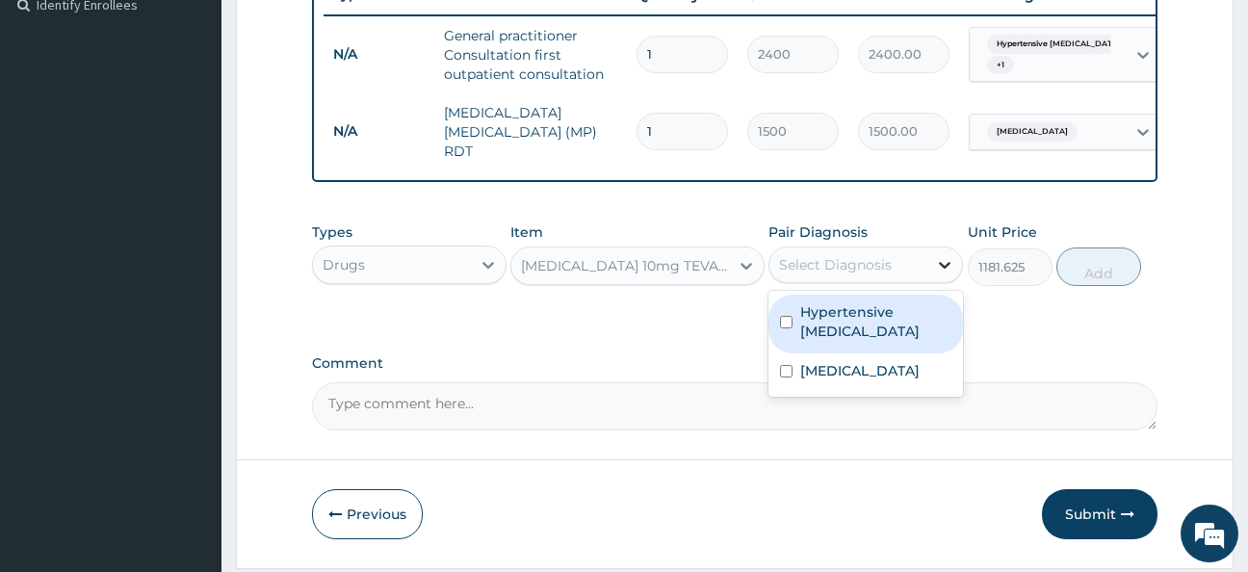
click at [949, 269] on icon at bounding box center [945, 265] width 12 height 7
click at [787, 325] on input "checkbox" at bounding box center [786, 322] width 13 height 13
checkbox input "true"
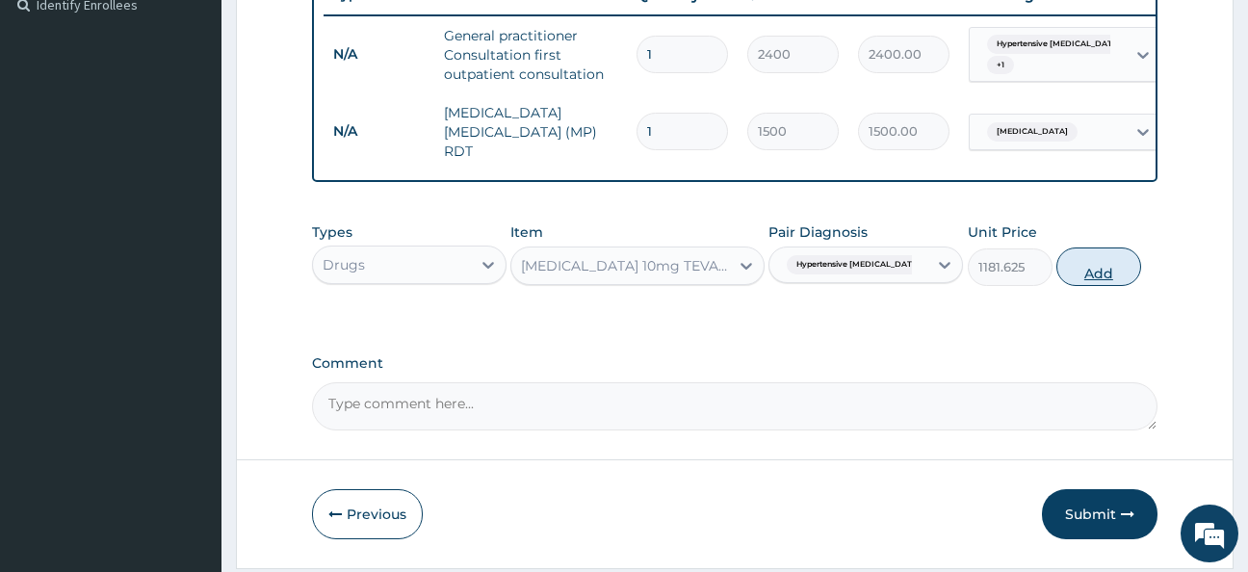
click at [1096, 277] on button "Add" at bounding box center [1099, 267] width 85 height 39
type input "0"
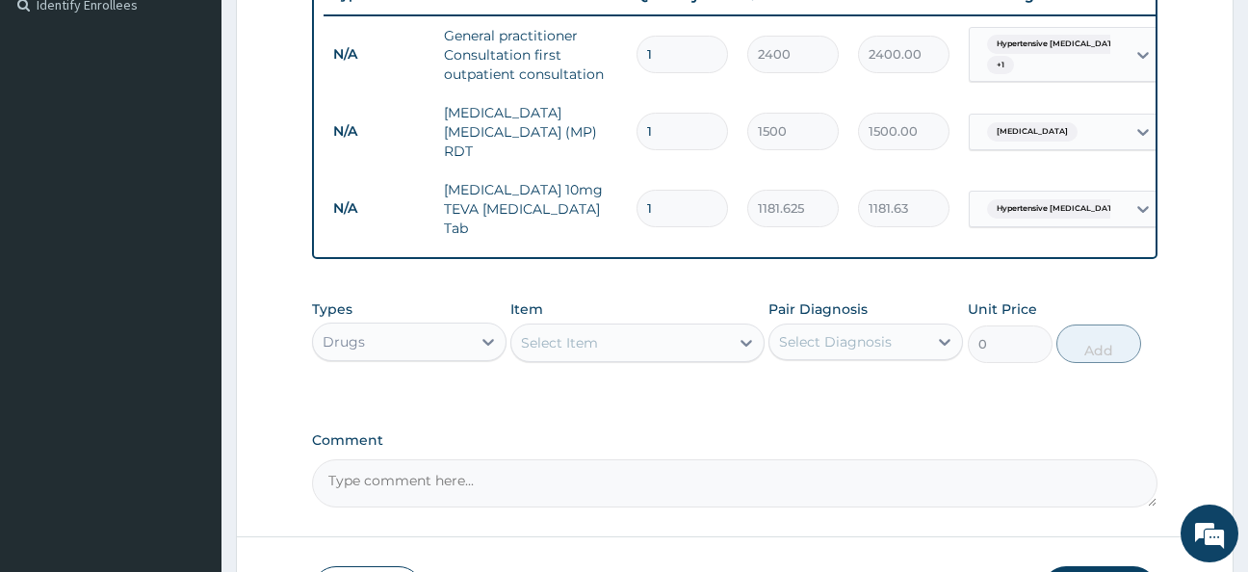
click at [663, 193] on input "1" at bounding box center [683, 209] width 92 height 38
type input "14"
type input "16542.75"
type input "14"
click at [554, 341] on div "Select Item" at bounding box center [559, 342] width 77 height 19
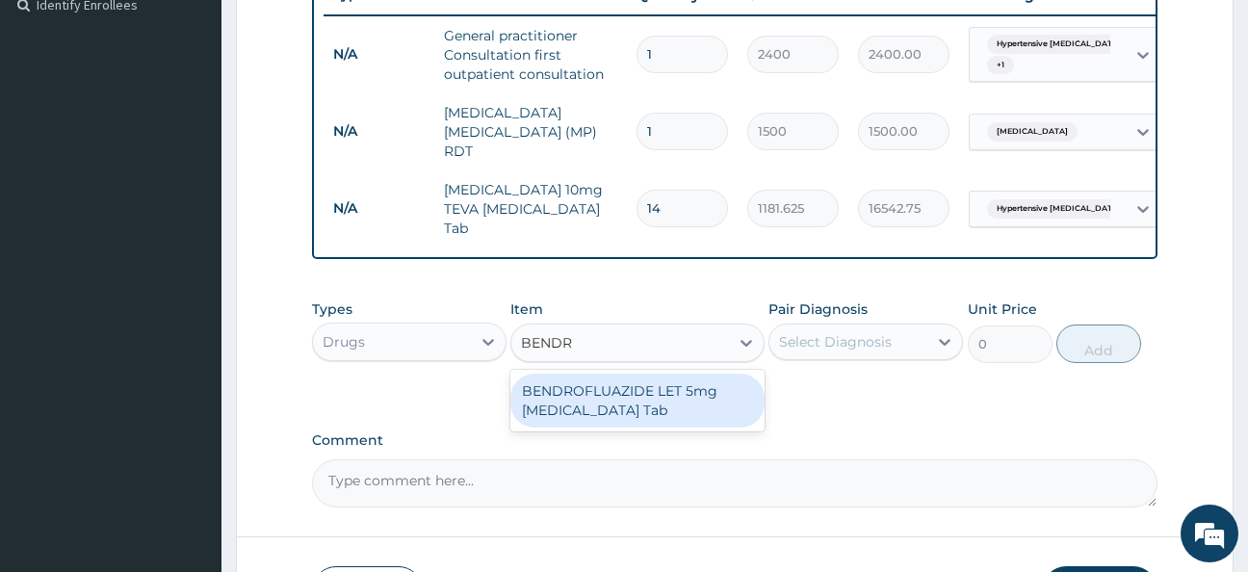
type input "BENDRO"
click at [589, 388] on div "BENDROFLUAZIDE LET 5mg [MEDICAL_DATA] Tab" at bounding box center [638, 401] width 254 height 54
type input "11385"
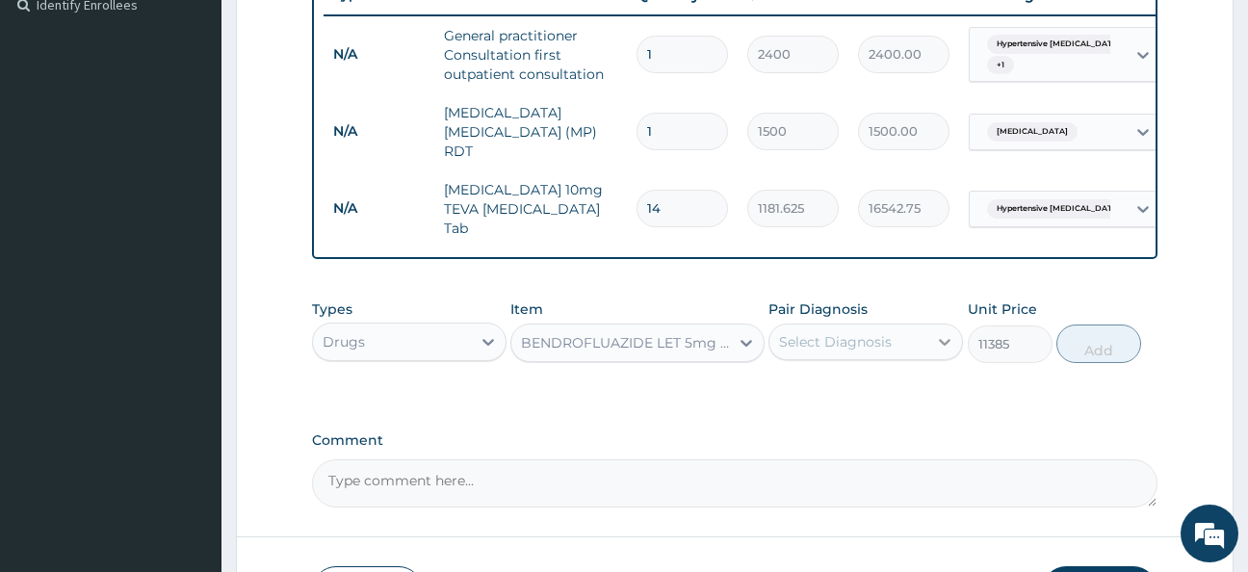
click at [945, 337] on icon at bounding box center [944, 341] width 19 height 19
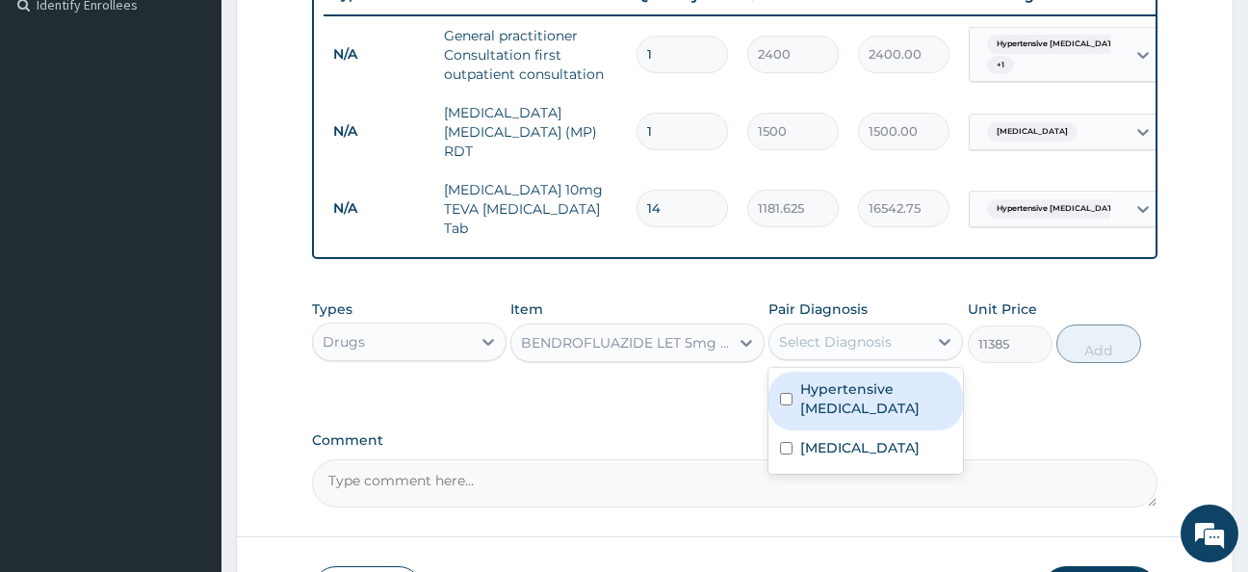
click at [785, 393] on input "checkbox" at bounding box center [786, 399] width 13 height 13
checkbox input "true"
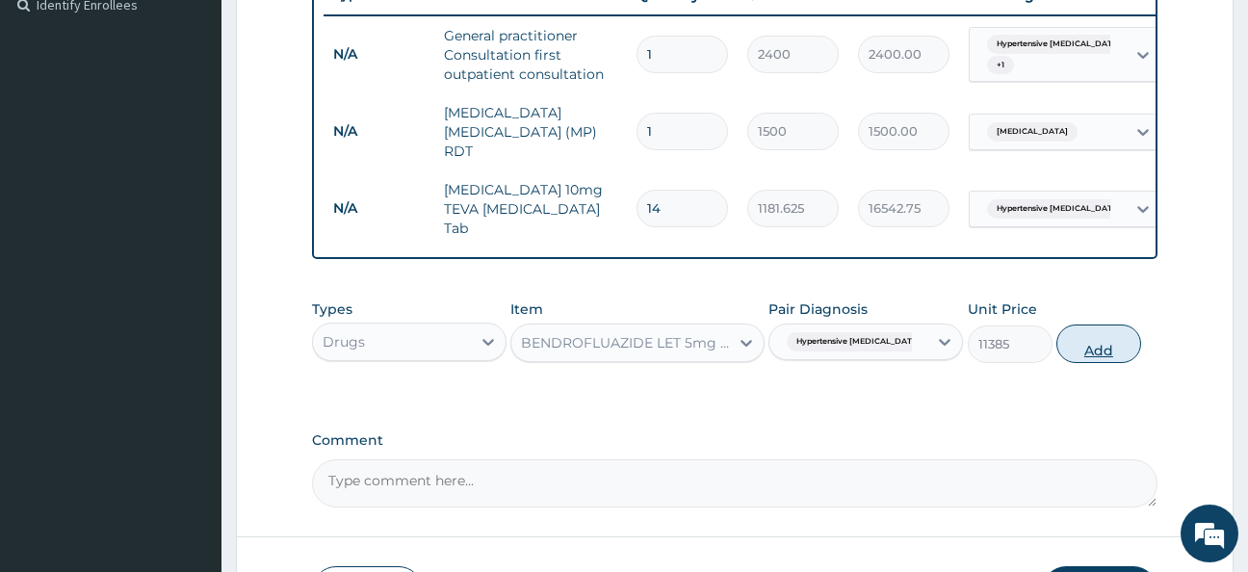
click at [1099, 345] on button "Add" at bounding box center [1099, 344] width 85 height 39
type input "0"
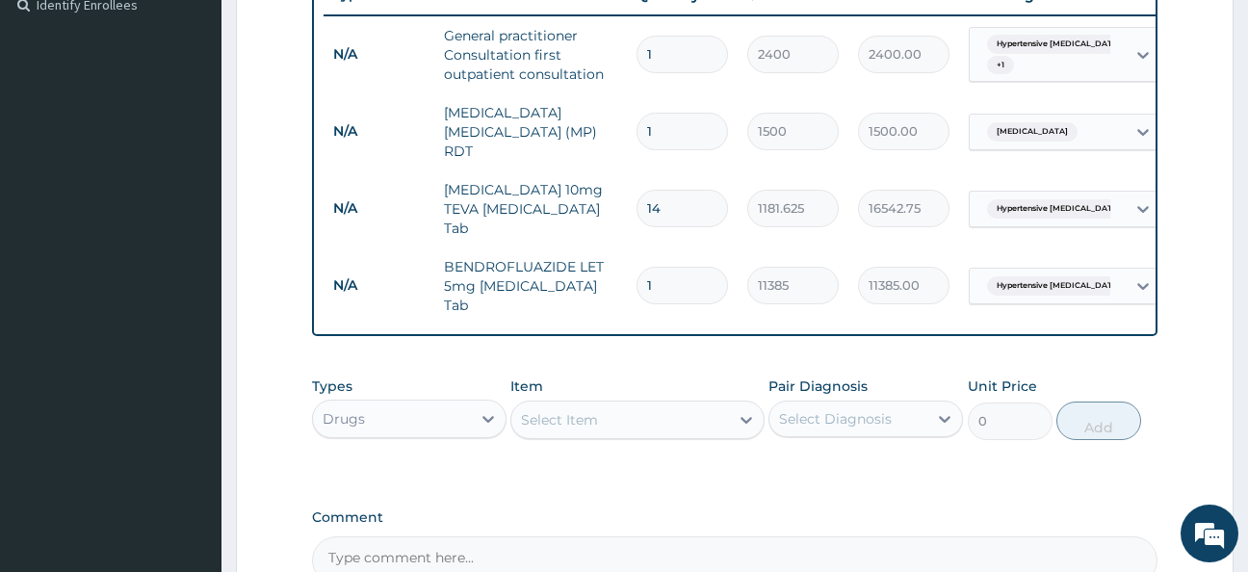
type input "0.00"
type input "5"
type input "56925.00"
type input "5"
click at [554, 410] on div "Select Item" at bounding box center [559, 419] width 77 height 19
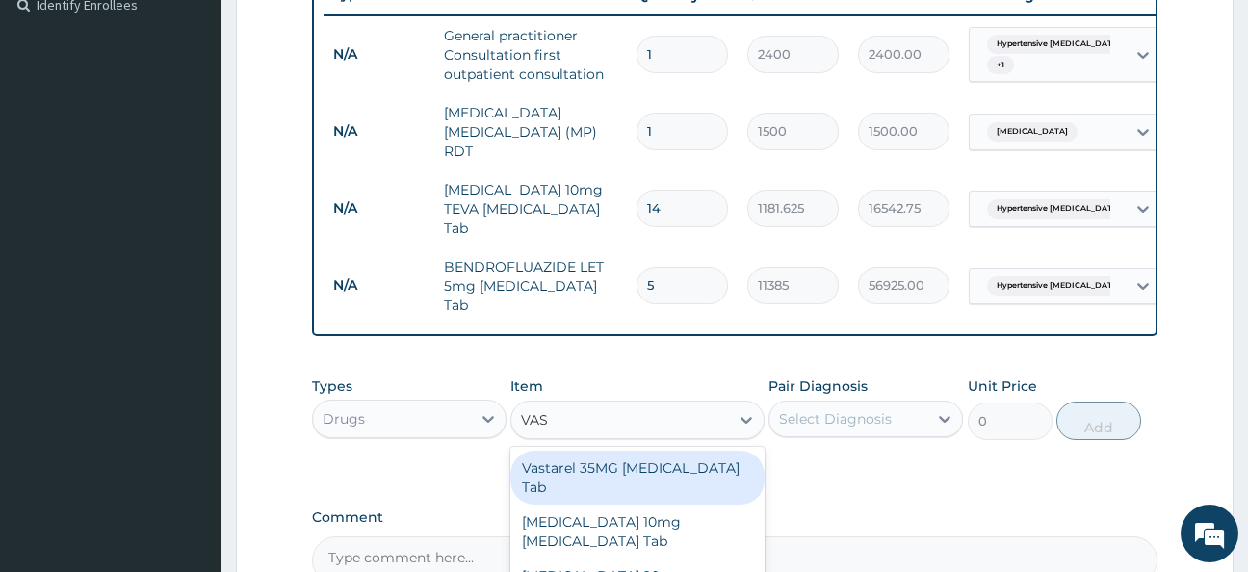
type input "VASO"
click at [597, 462] on div "Vasoprin 75mg [MEDICAL_DATA] Tab" at bounding box center [638, 478] width 254 height 54
type input "43.125"
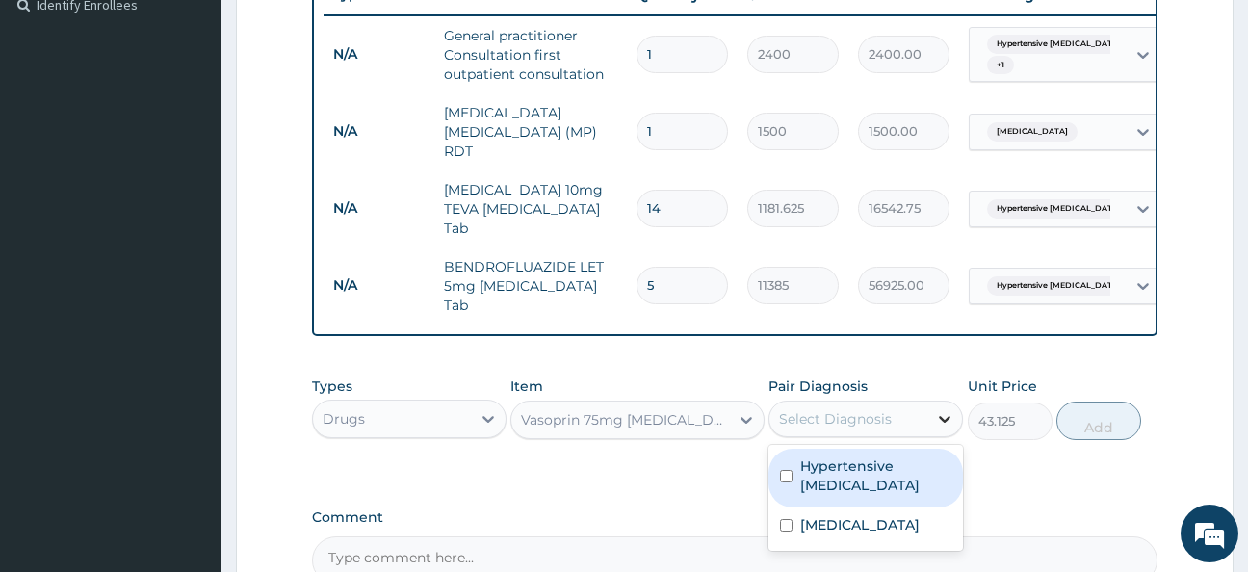
click at [946, 413] on icon at bounding box center [944, 418] width 19 height 19
click at [788, 470] on input "checkbox" at bounding box center [786, 476] width 13 height 13
checkbox input "true"
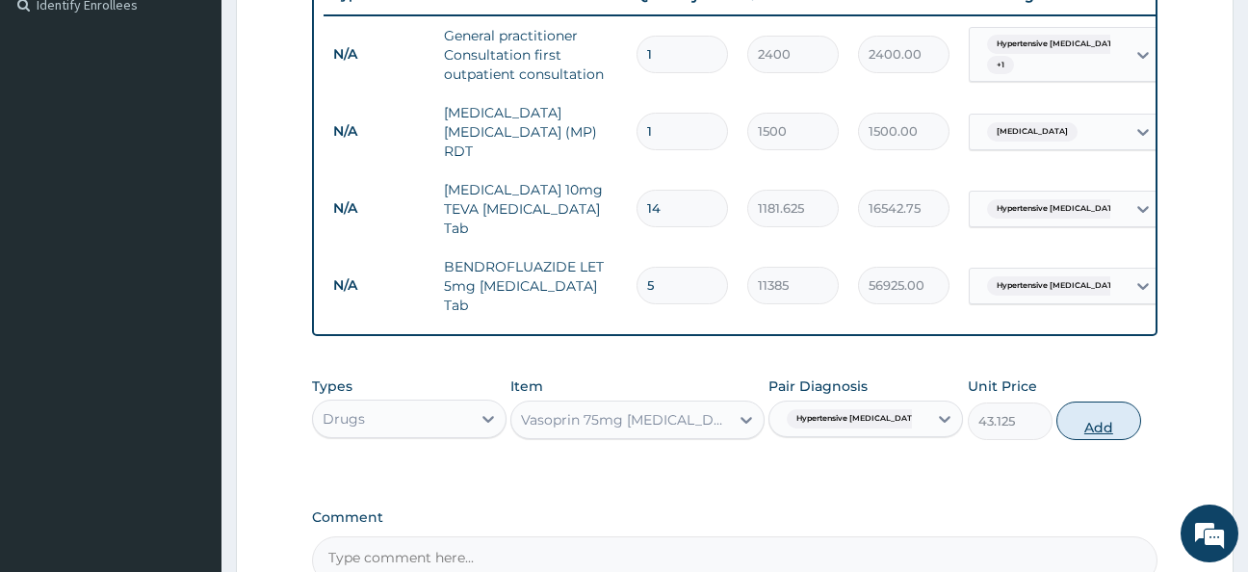
click at [1105, 420] on button "Add" at bounding box center [1099, 421] width 85 height 39
type input "0"
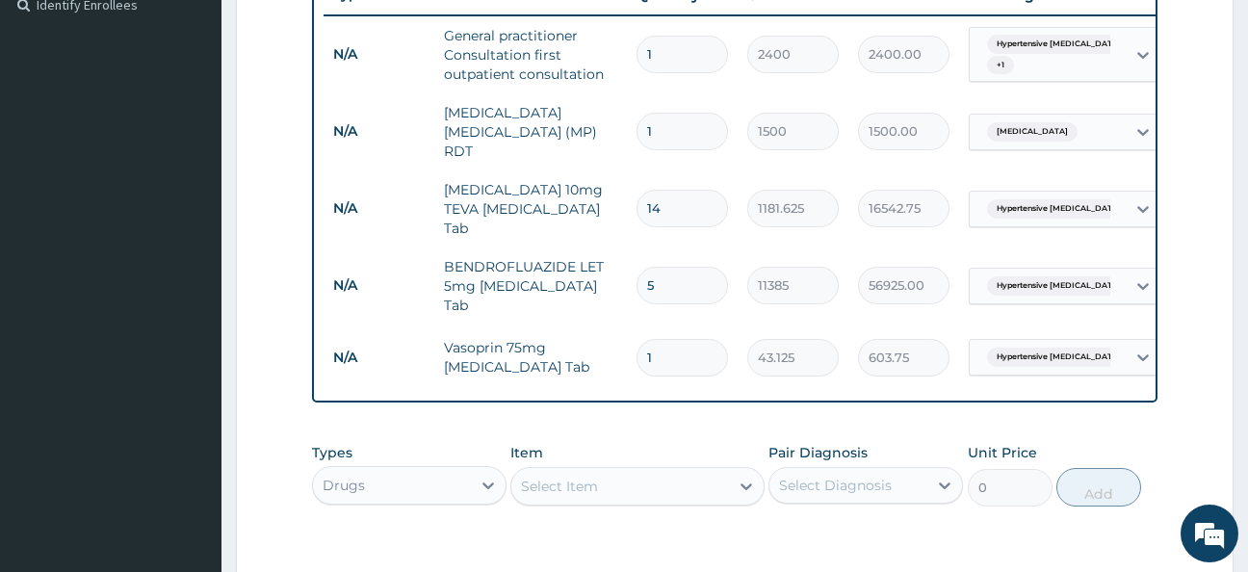
type input "14"
type input "603.75"
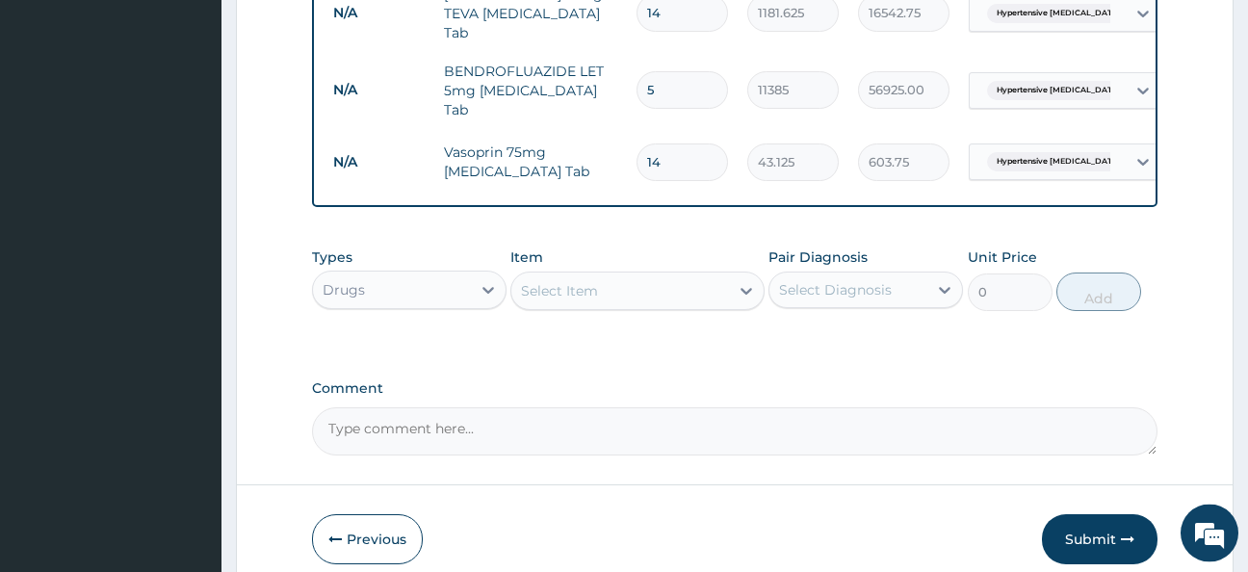
scroll to position [741, 0]
type input "14"
click at [538, 283] on div "Select Item" at bounding box center [559, 289] width 77 height 19
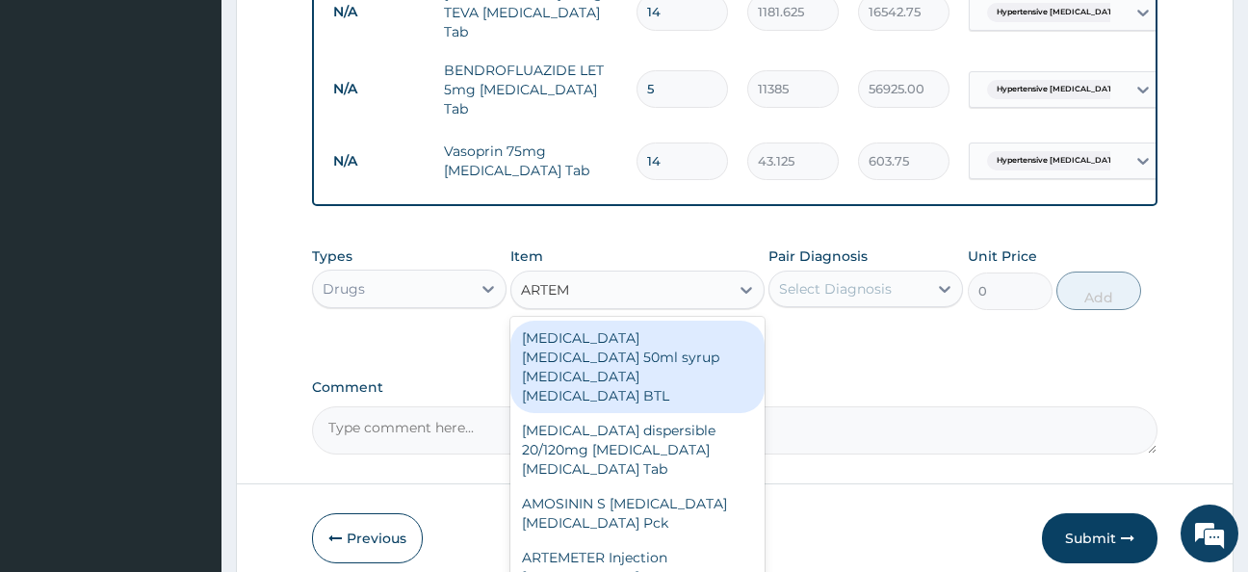
type input "ARTEME"
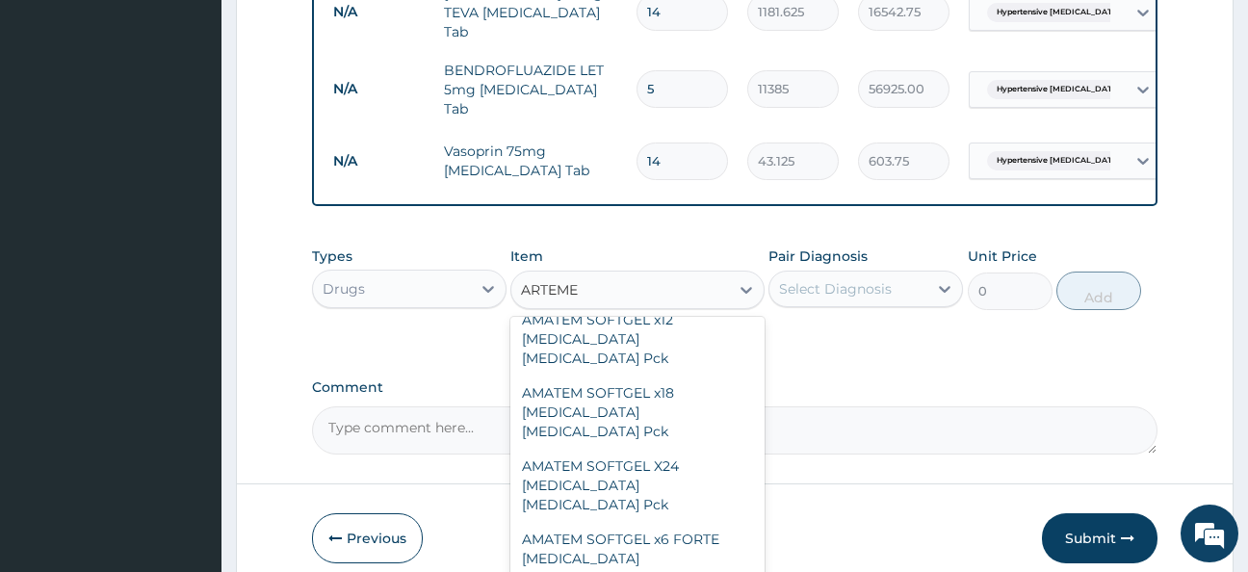
scroll to position [479, 0]
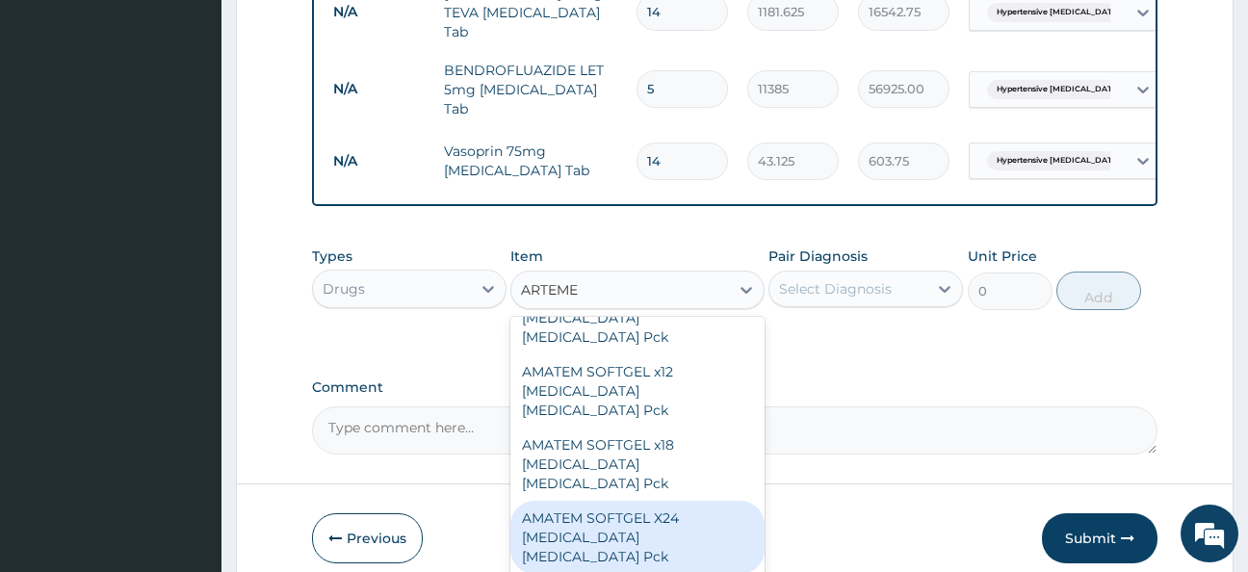
click at [587, 501] on div "AMATEM SOFTGEL X24 [MEDICAL_DATA] [MEDICAL_DATA] Pck" at bounding box center [638, 537] width 254 height 73
type input "1612.875"
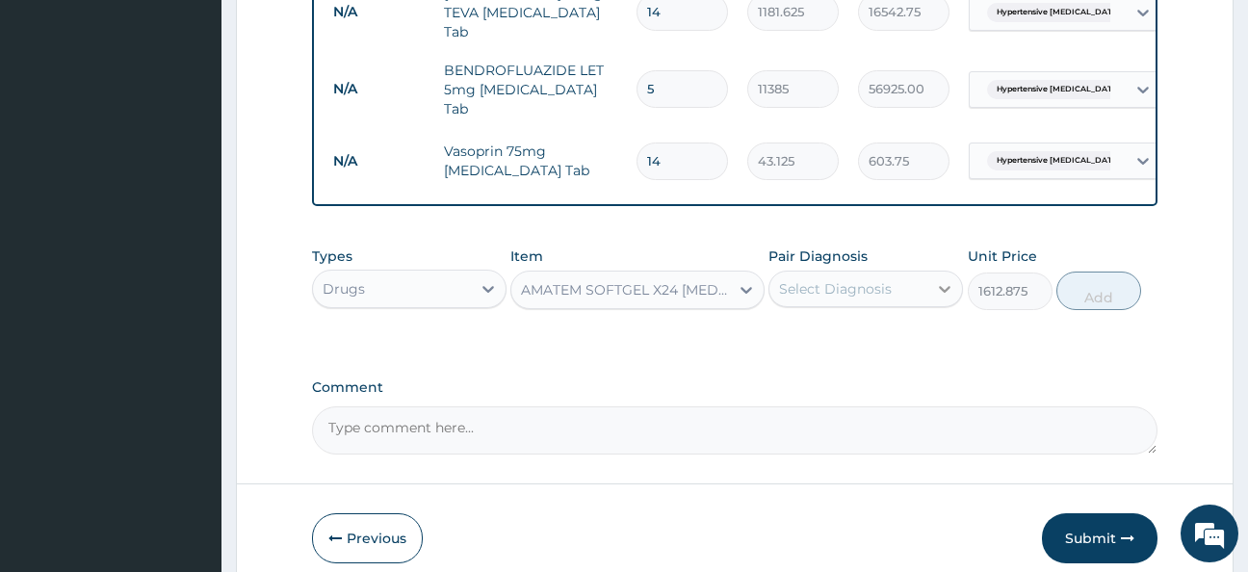
click at [944, 286] on icon at bounding box center [945, 289] width 12 height 7
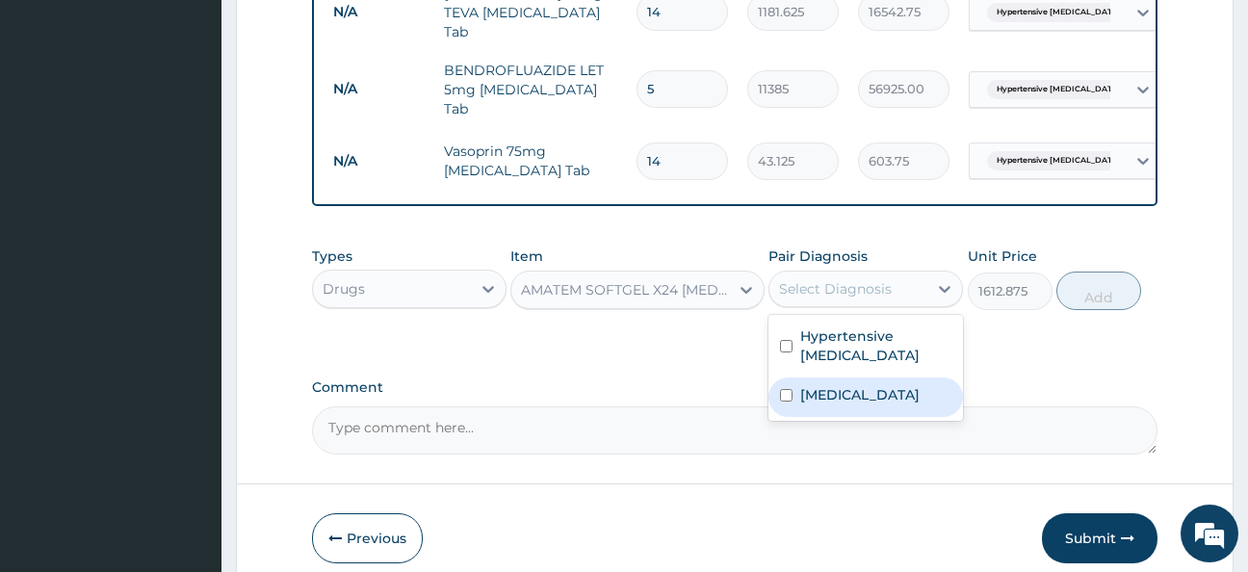
click at [786, 391] on input "checkbox" at bounding box center [786, 395] width 13 height 13
checkbox input "true"
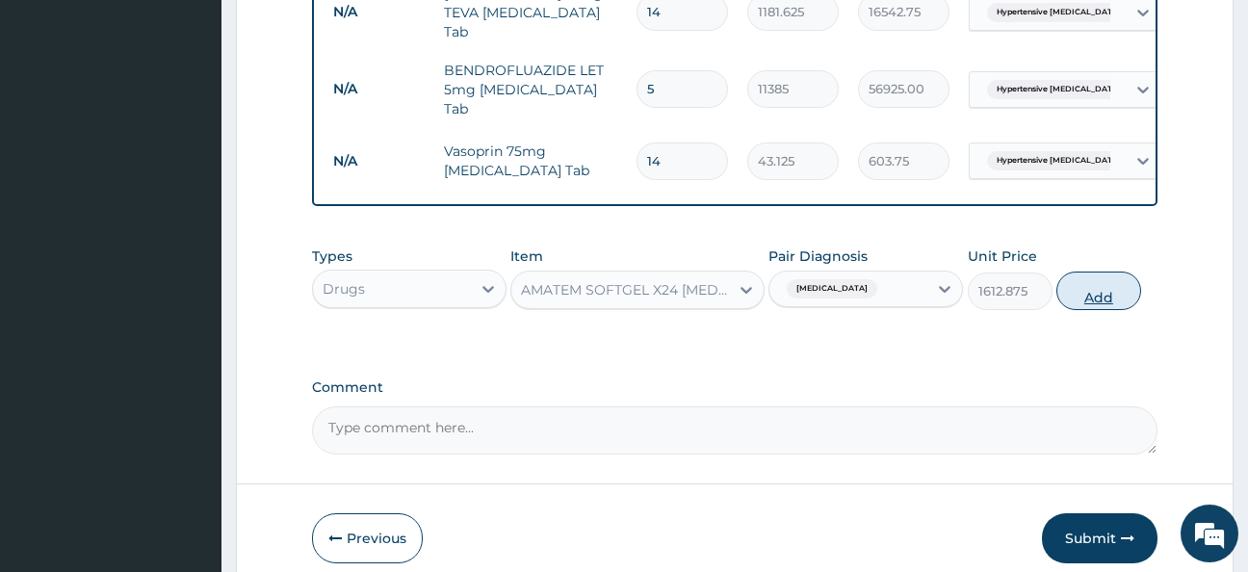
click at [1105, 287] on button "Add" at bounding box center [1099, 291] width 85 height 39
type input "0"
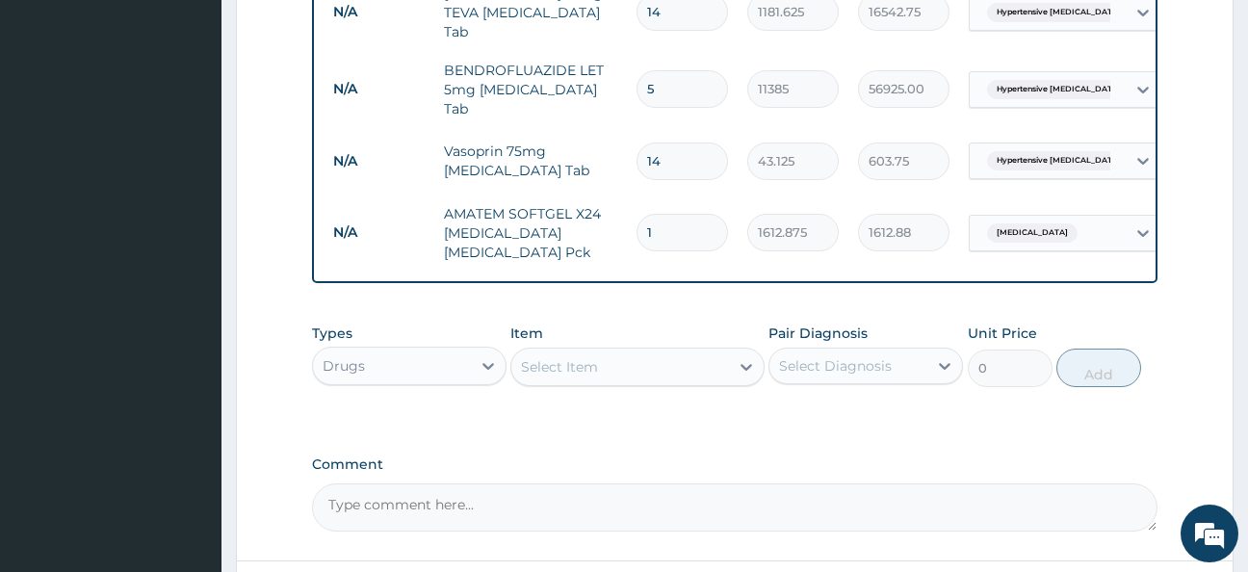
click at [563, 363] on div "Select Item" at bounding box center [559, 366] width 77 height 19
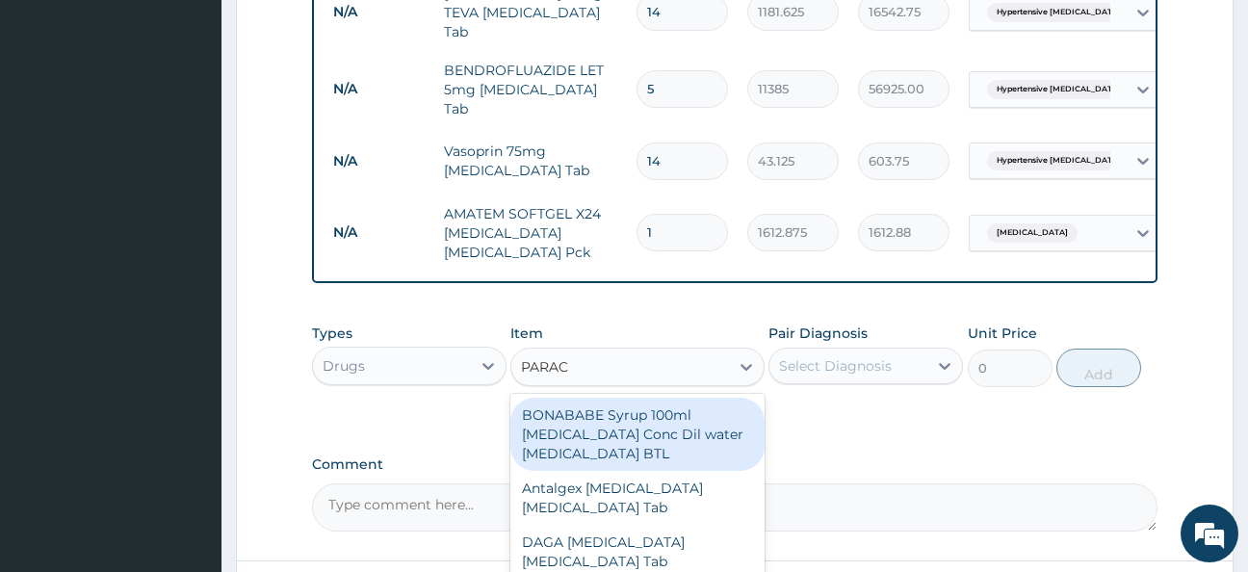
type input "PARACE"
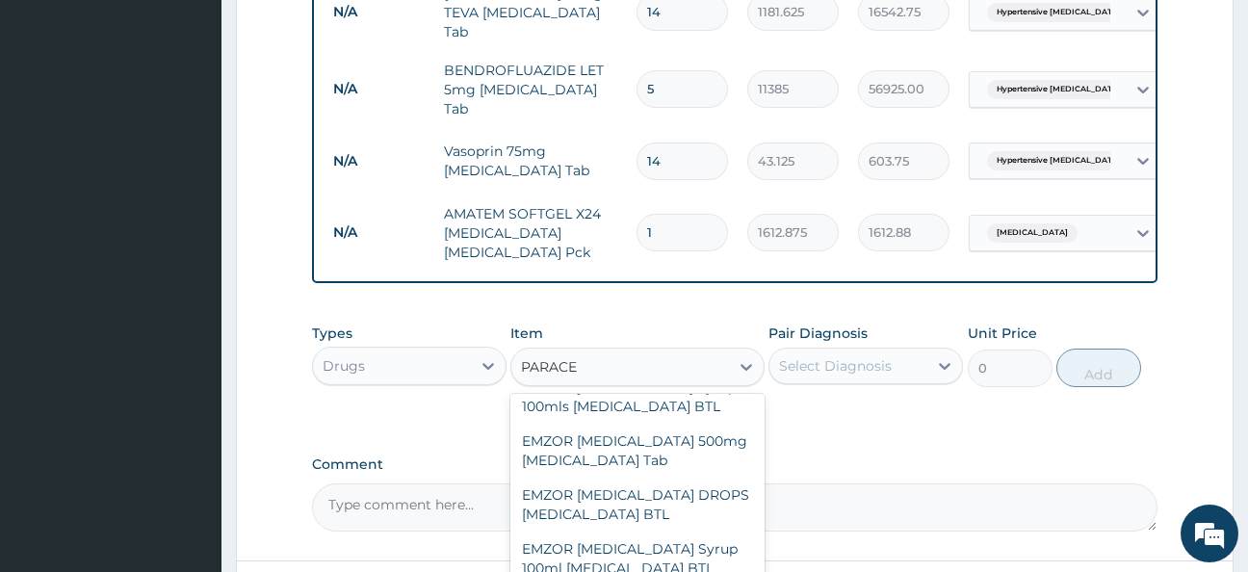
scroll to position [208, 0]
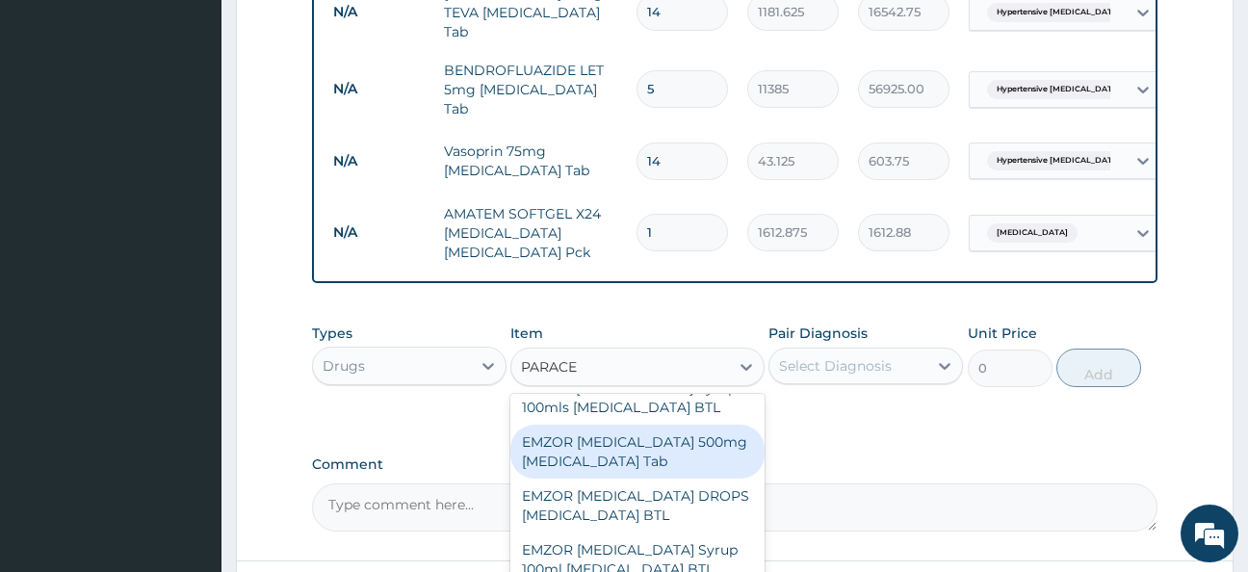
click at [604, 435] on div "EMZOR [MEDICAL_DATA] 500mg [MEDICAL_DATA] Tab" at bounding box center [638, 452] width 254 height 54
type input "17.25"
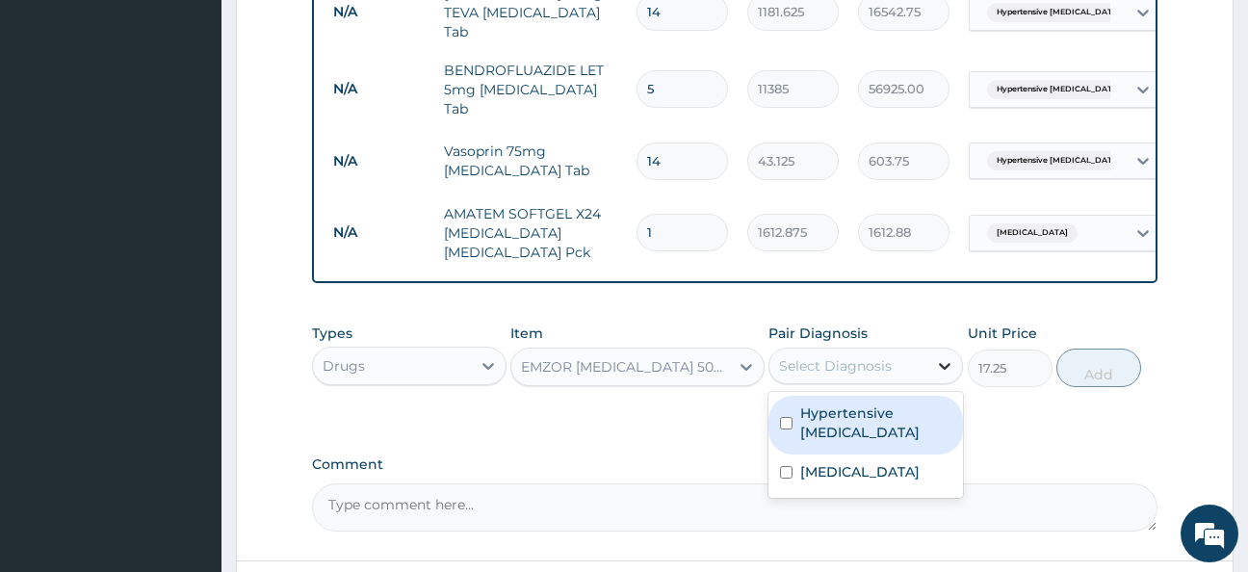
click at [945, 361] on icon at bounding box center [944, 365] width 19 height 19
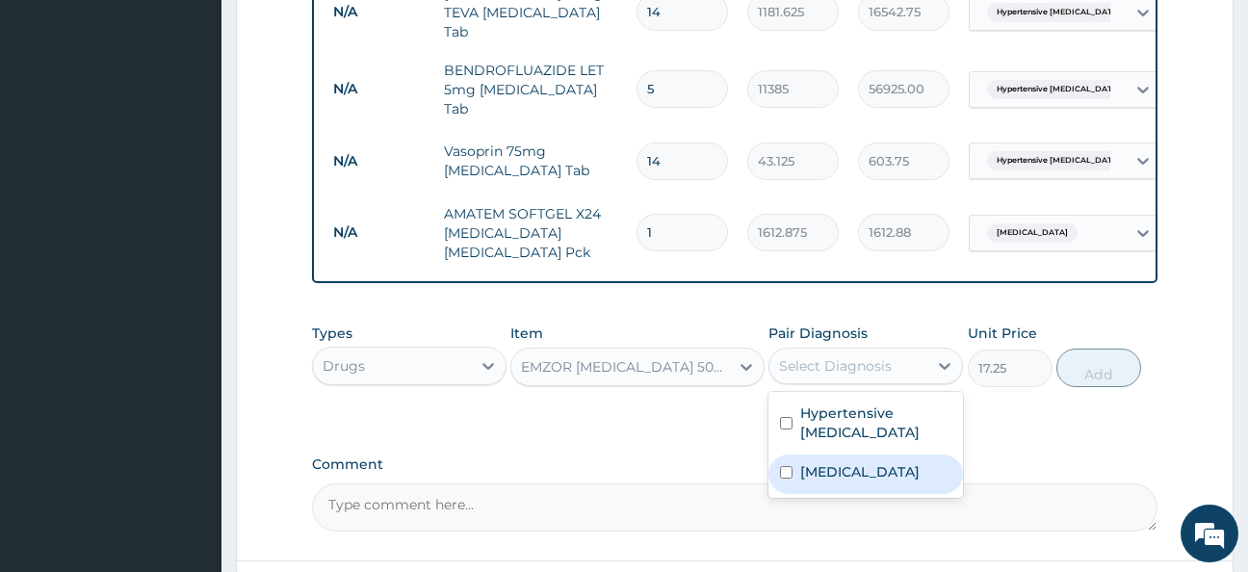
click at [785, 466] on input "checkbox" at bounding box center [786, 472] width 13 height 13
checkbox input "true"
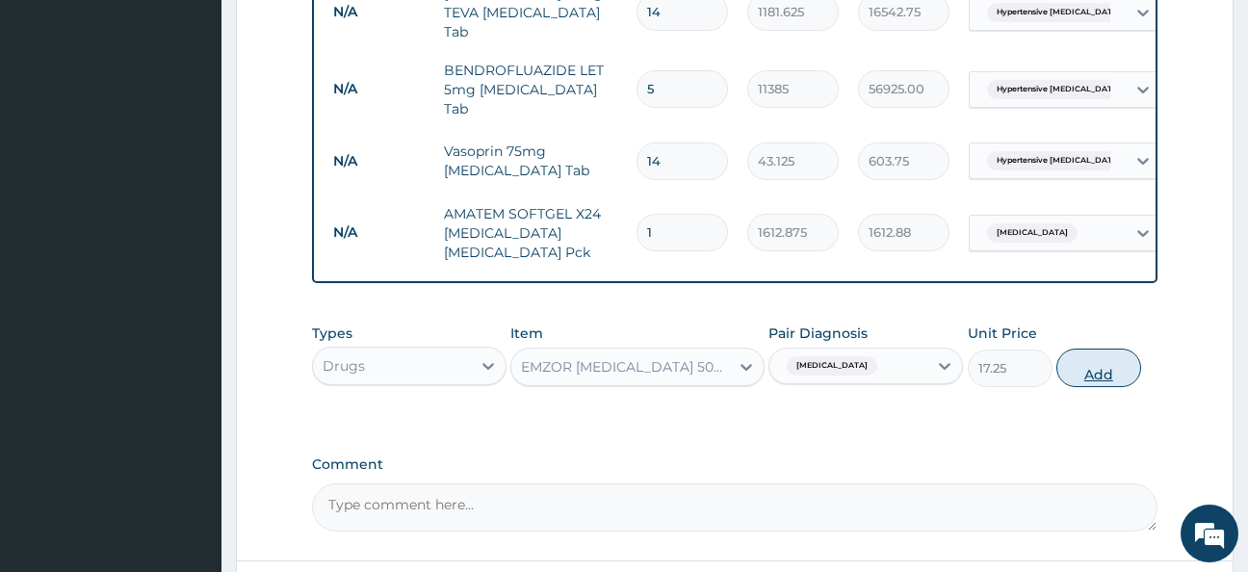
click at [1096, 367] on button "Add" at bounding box center [1099, 368] width 85 height 39
type input "0"
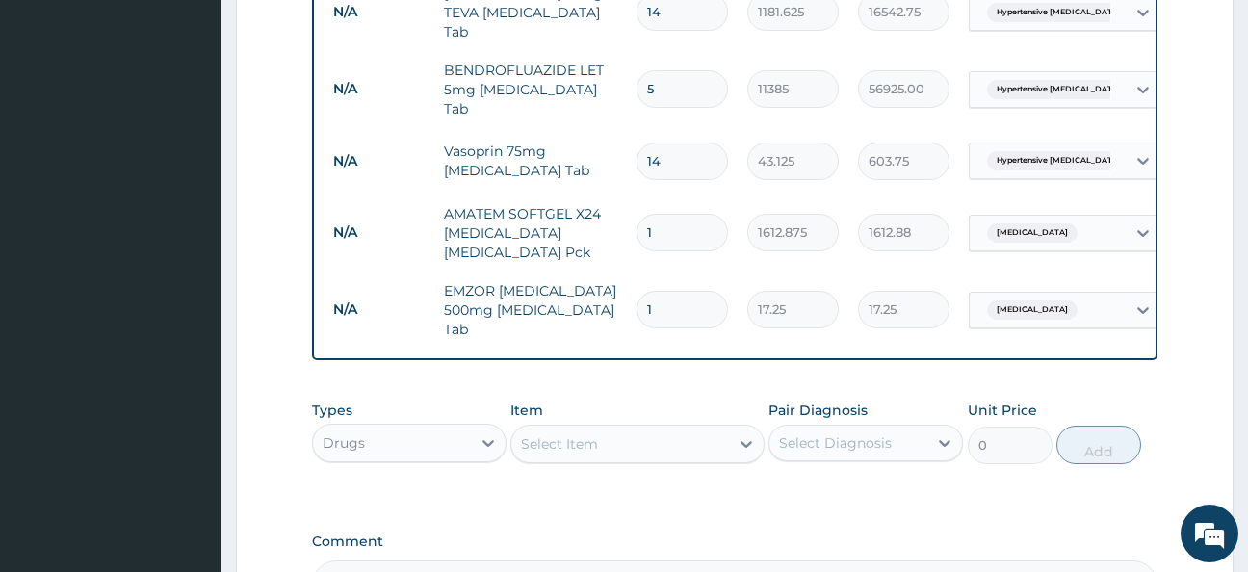
type input "18"
type input "310.50"
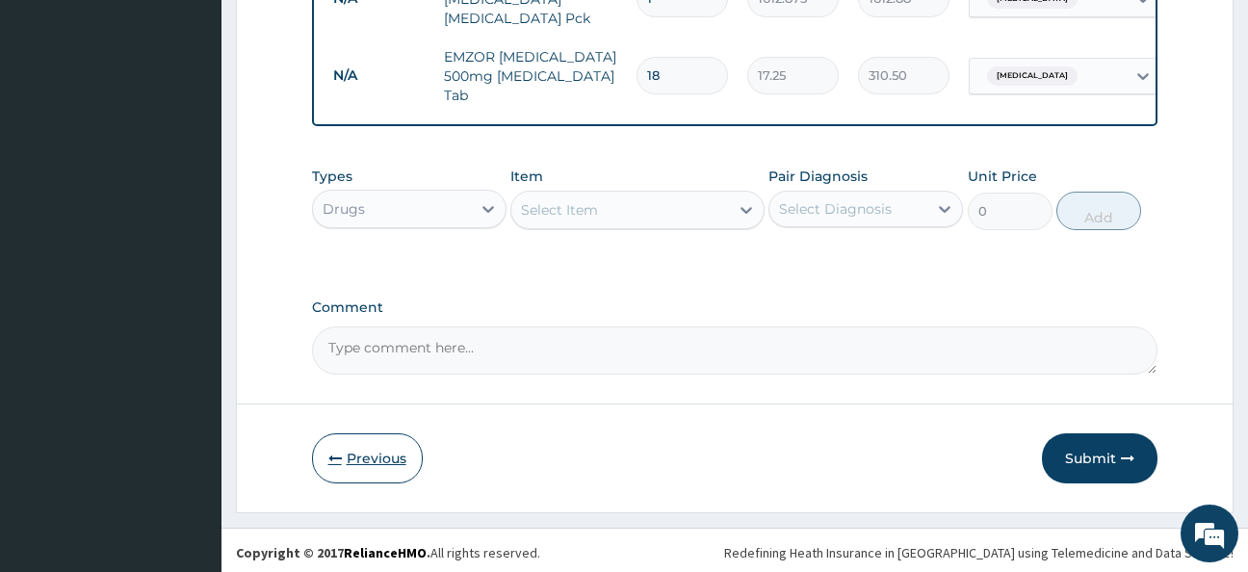
click at [369, 448] on button "Previous" at bounding box center [367, 458] width 111 height 50
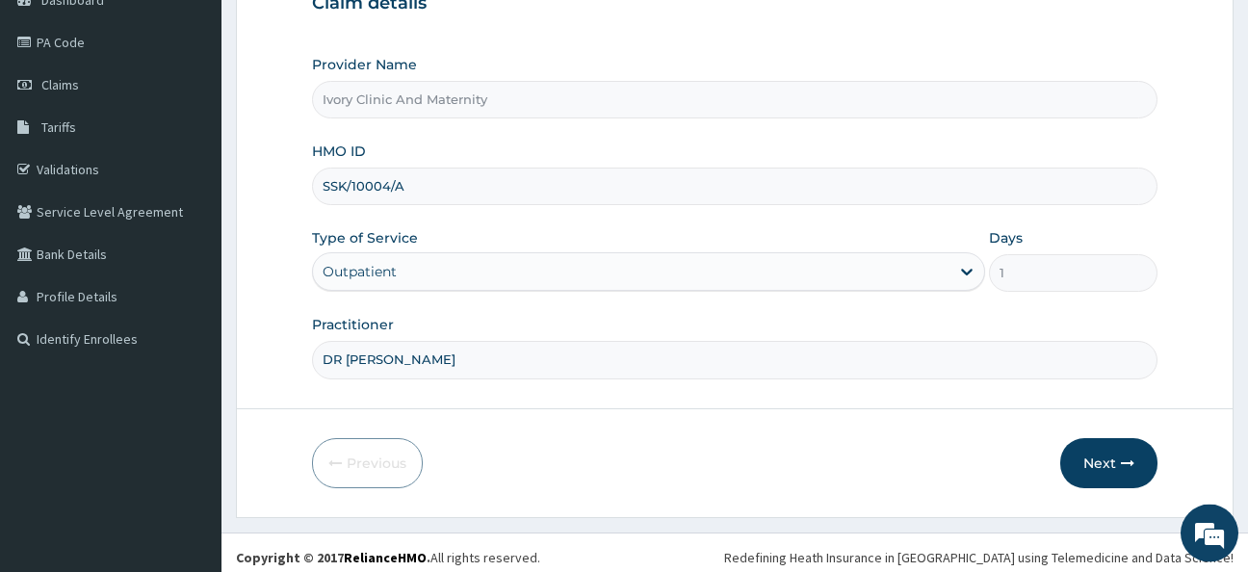
scroll to position [215, 0]
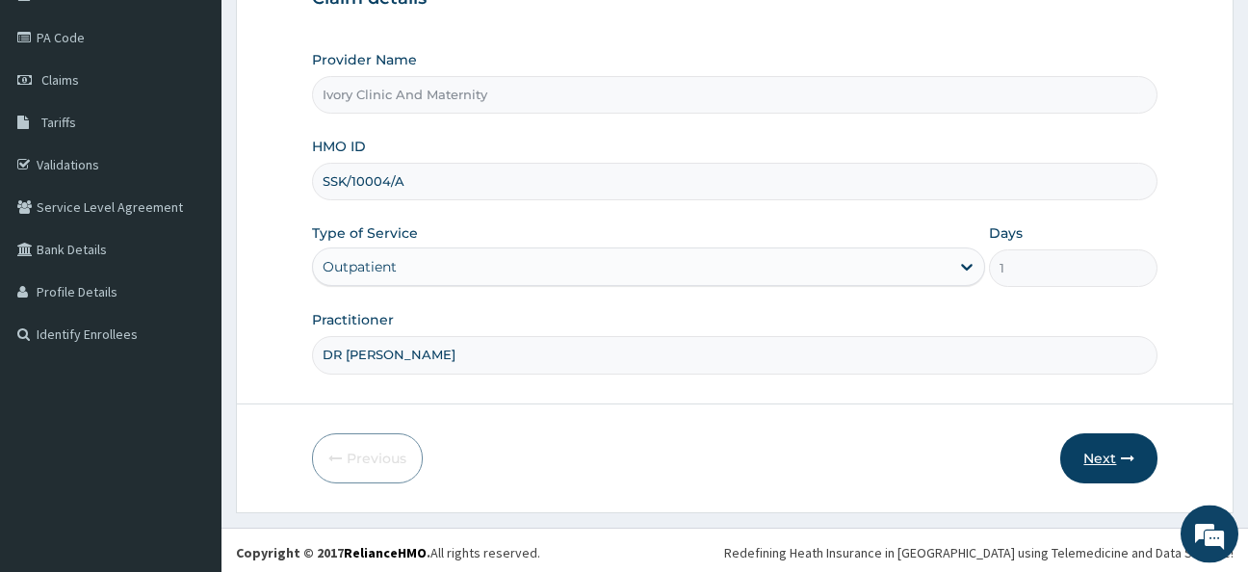
click at [1098, 455] on button "Next" at bounding box center [1109, 458] width 97 height 50
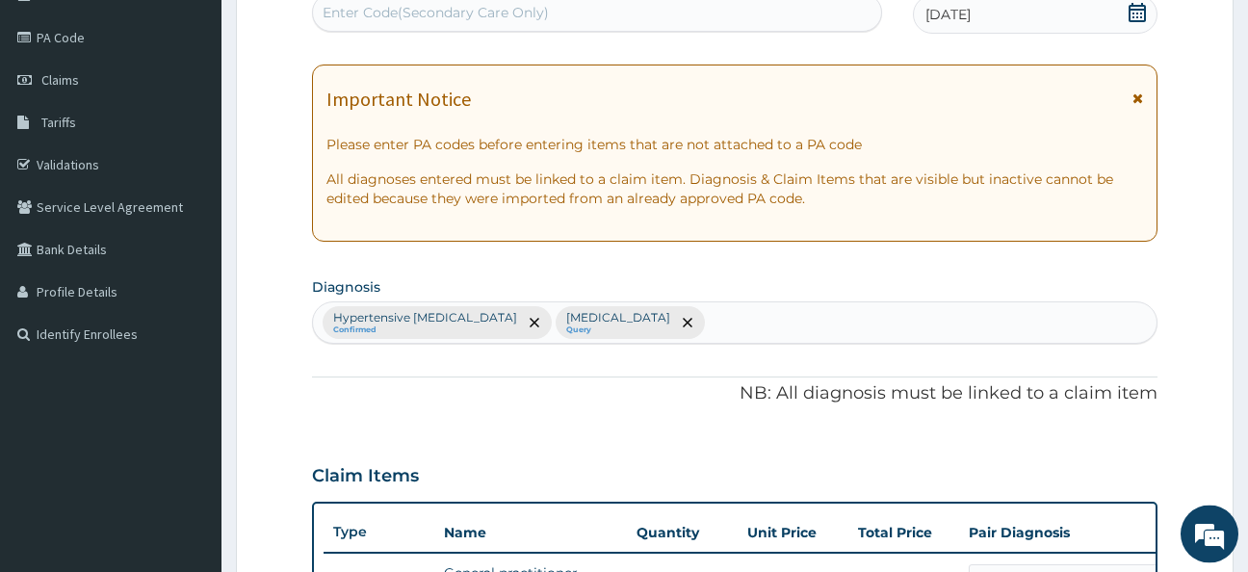
scroll to position [214, 0]
click at [631, 319] on div "Hypertensive [MEDICAL_DATA] Confirmed [MEDICAL_DATA] Query" at bounding box center [735, 323] width 845 height 40
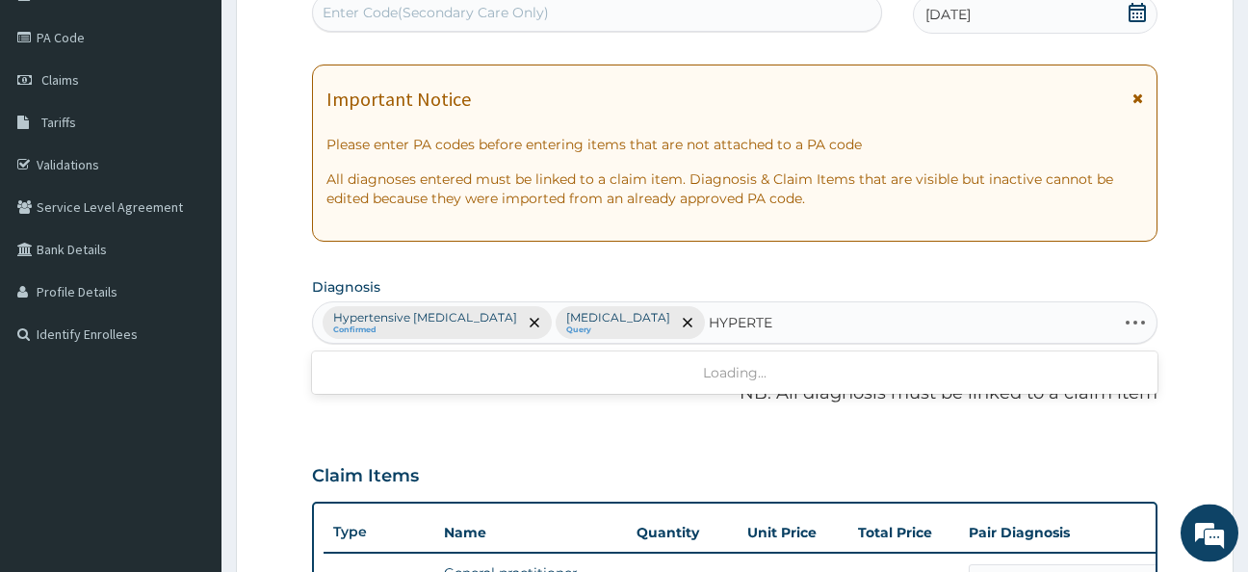
type input "HYPERTEN"
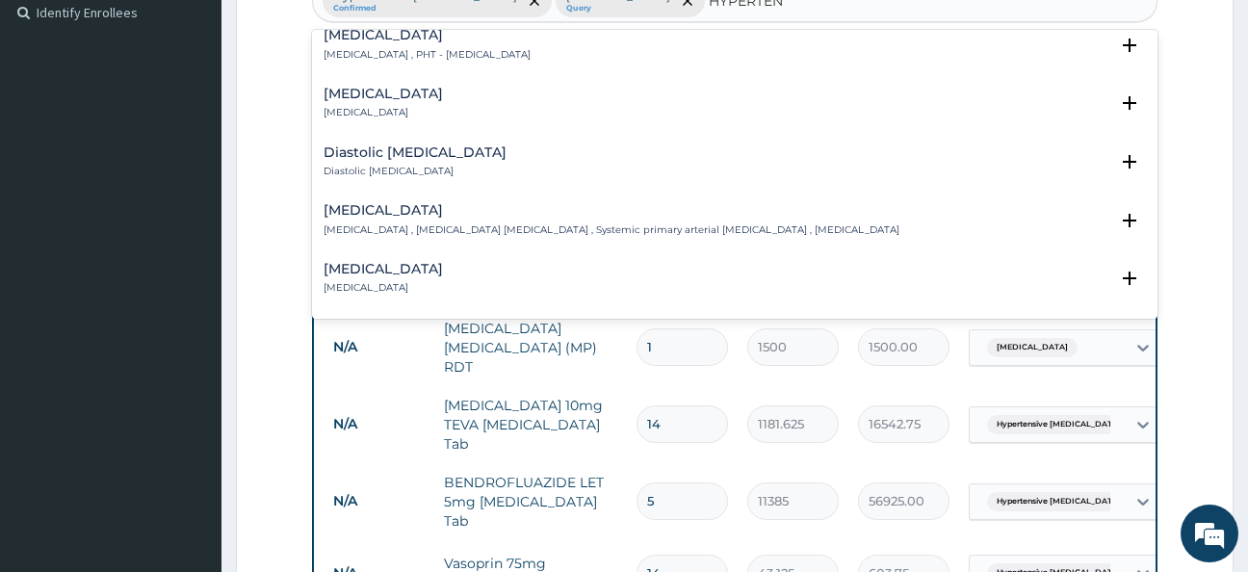
scroll to position [1699, 0]
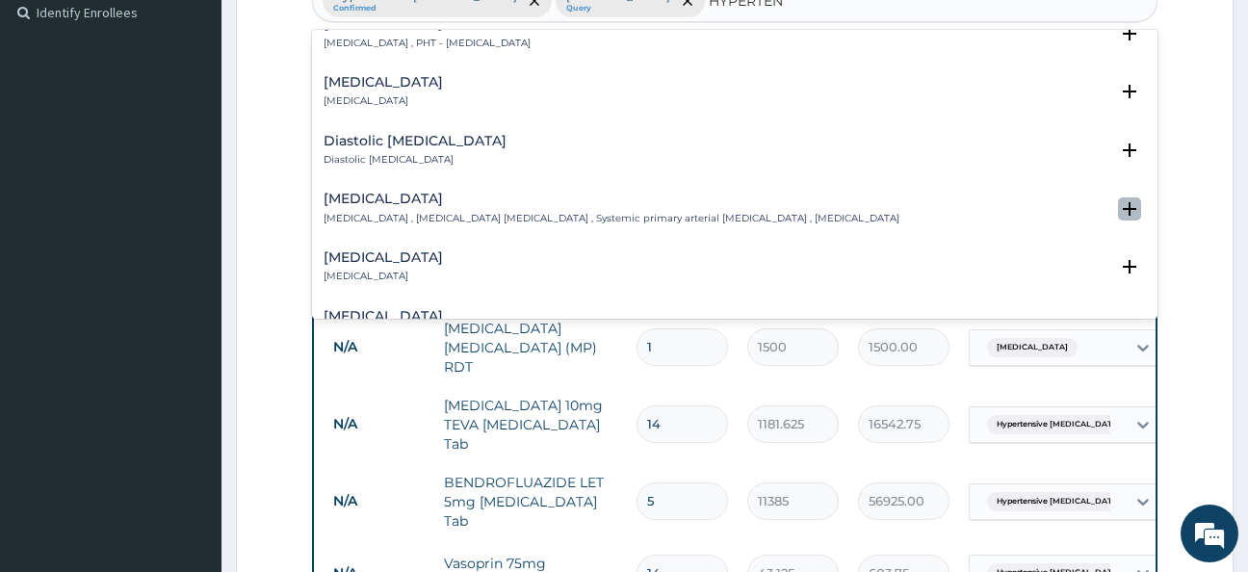
click at [1123, 205] on icon "open select status" at bounding box center [1129, 208] width 13 height 13
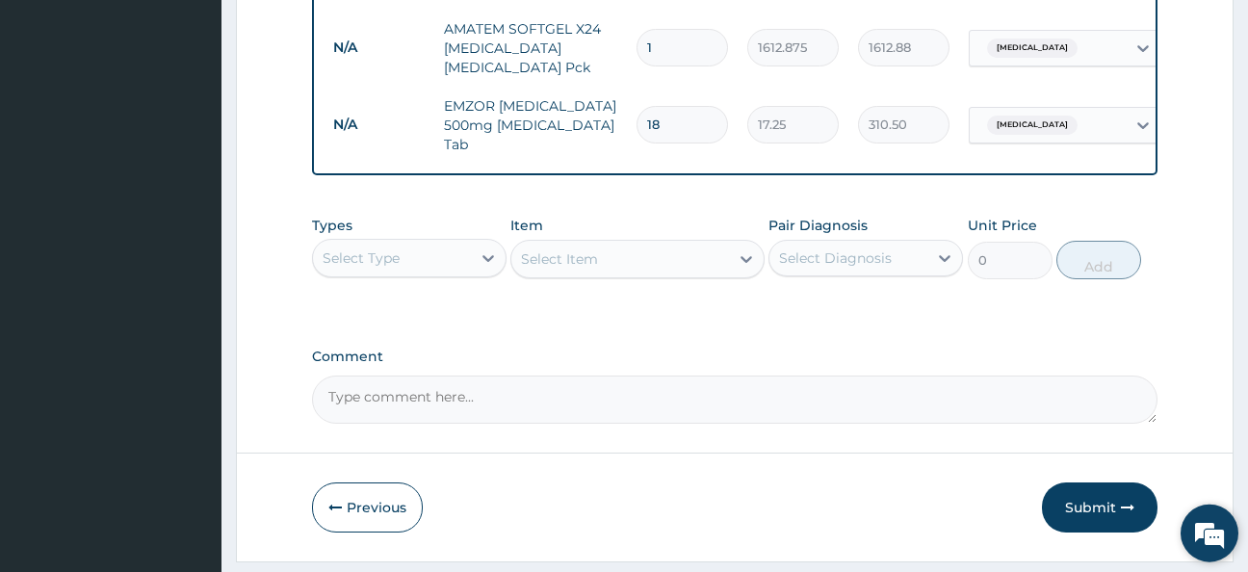
scroll to position [1138, 0]
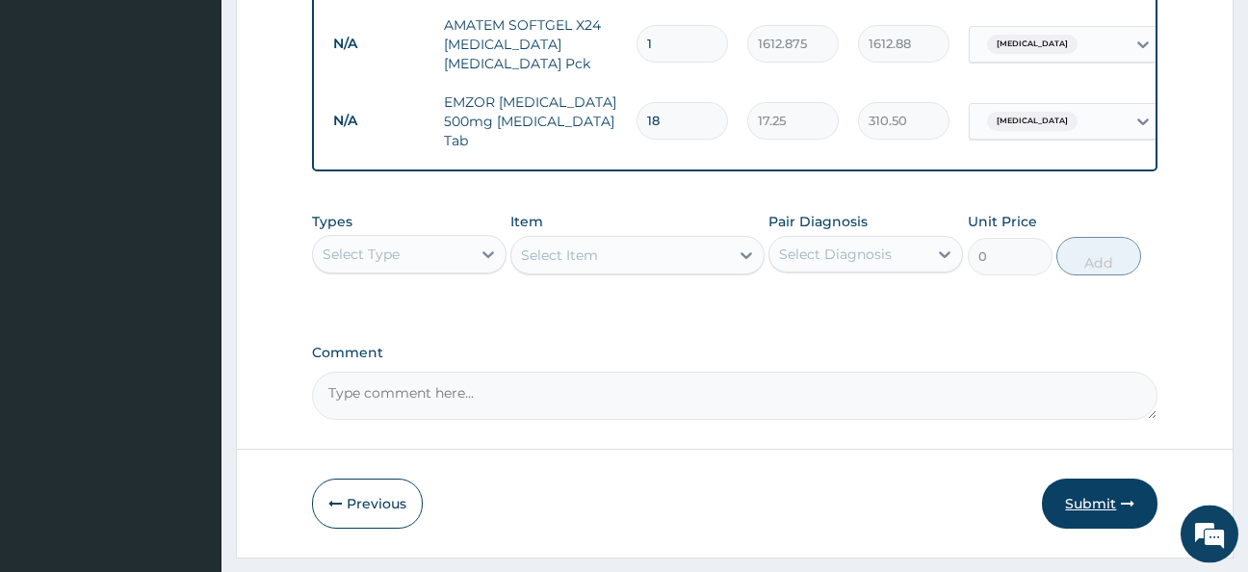
click at [1088, 494] on button "Submit" at bounding box center [1100, 504] width 116 height 50
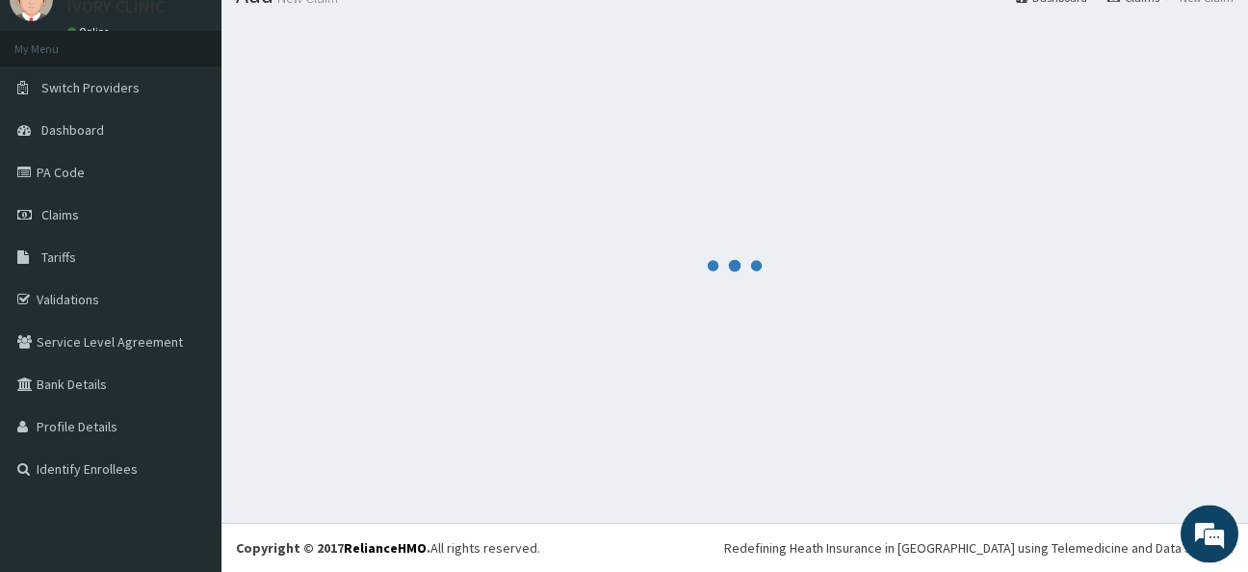
scroll to position [80, 0]
